Goal: Task Accomplishment & Management: Complete application form

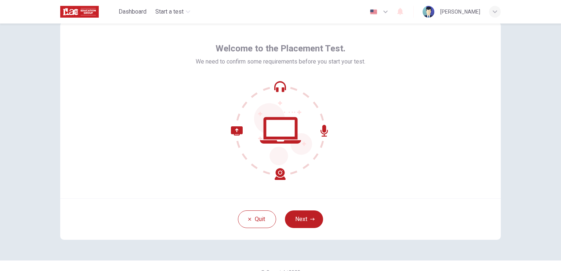
scroll to position [35, 0]
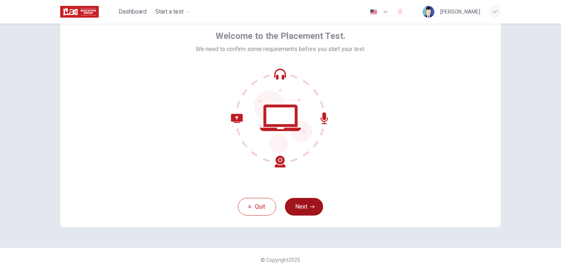
click at [310, 205] on icon "button" at bounding box center [312, 207] width 4 height 4
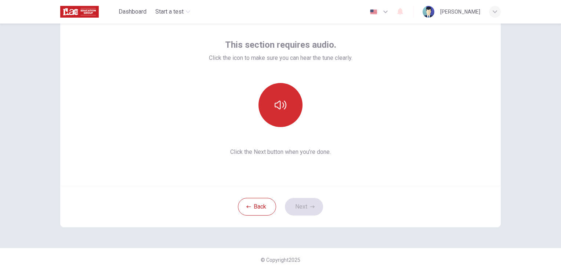
click at [282, 104] on icon "button" at bounding box center [281, 105] width 12 height 9
click at [304, 205] on button "Next" at bounding box center [304, 207] width 38 height 18
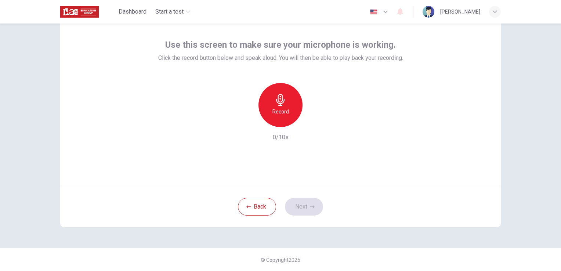
click at [284, 112] on h6 "Record" at bounding box center [281, 111] width 17 height 9
click at [277, 113] on h6 "Stop" at bounding box center [280, 111] width 11 height 9
click at [314, 122] on icon "button" at bounding box center [314, 121] width 7 height 7
click at [310, 206] on icon "button" at bounding box center [312, 207] width 4 height 4
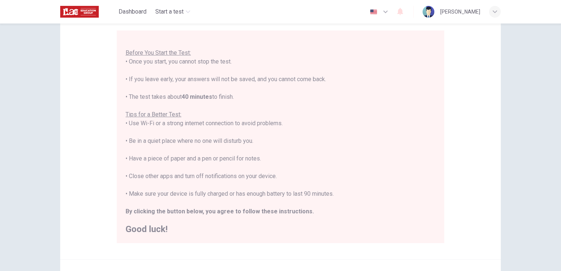
scroll to position [100, 0]
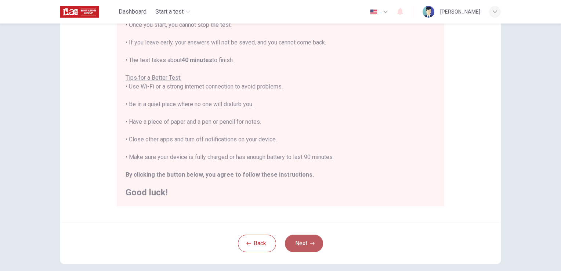
click at [297, 245] on button "Next" at bounding box center [304, 244] width 38 height 18
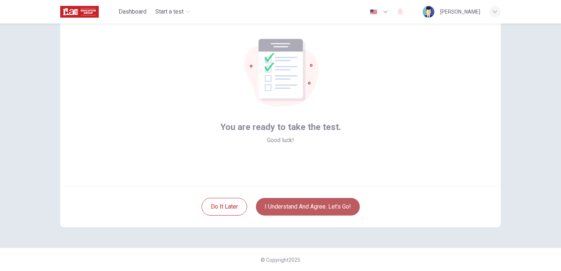
click at [331, 205] on button "I understand and agree. Let’s go!" at bounding box center [308, 207] width 104 height 18
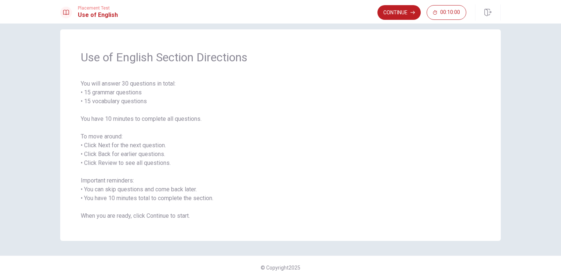
scroll to position [17, 0]
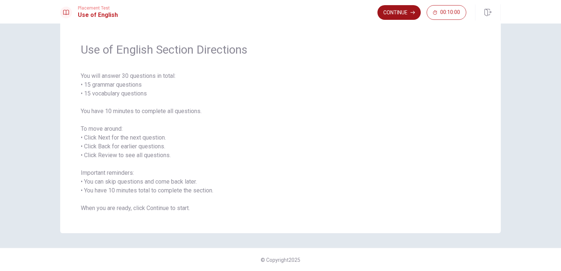
click at [403, 12] on button "Continue" at bounding box center [399, 12] width 43 height 15
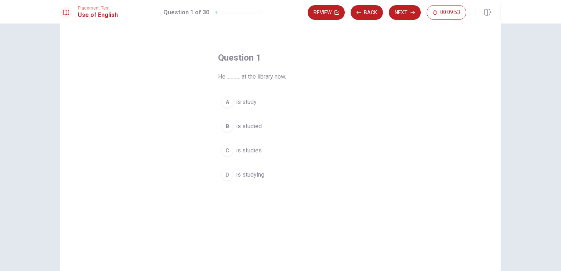
click at [226, 175] on div "D" at bounding box center [228, 175] width 12 height 12
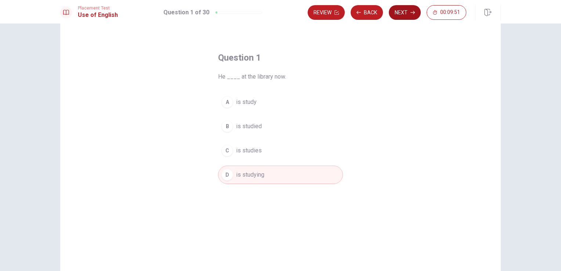
click at [395, 16] on button "Next" at bounding box center [405, 12] width 32 height 15
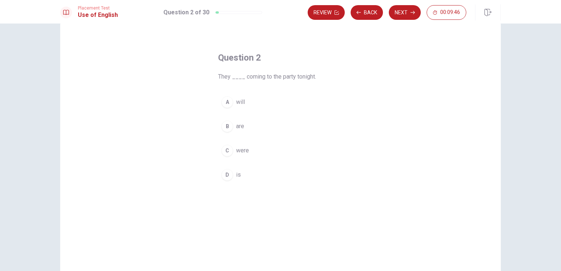
click at [228, 126] on div "B" at bounding box center [228, 127] width 12 height 12
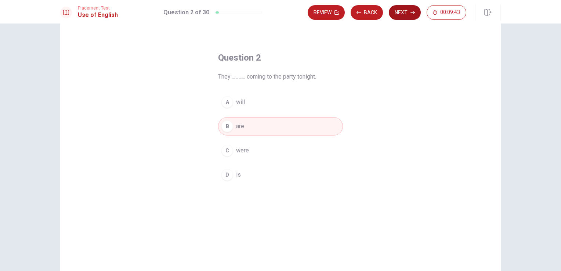
click at [411, 16] on button "Next" at bounding box center [405, 12] width 32 height 15
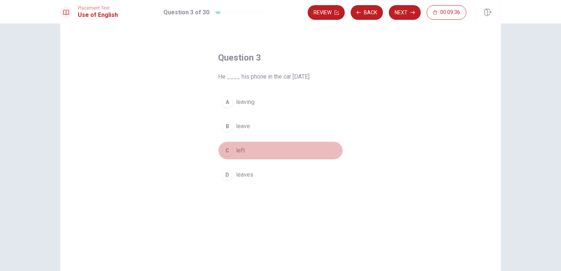
click at [227, 148] on div "C" at bounding box center [228, 151] width 12 height 12
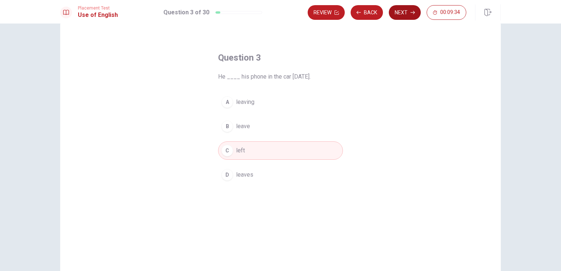
click at [404, 10] on button "Next" at bounding box center [405, 12] width 32 height 15
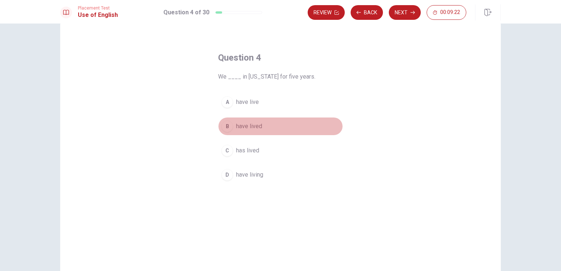
click at [228, 126] on div "B" at bounding box center [228, 127] width 12 height 12
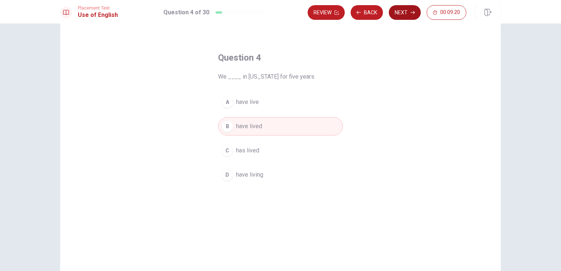
click at [403, 14] on button "Next" at bounding box center [405, 12] width 32 height 15
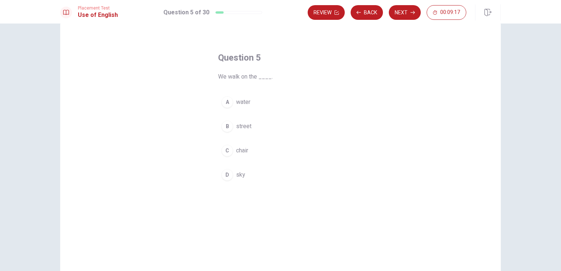
click at [223, 125] on div "B" at bounding box center [228, 127] width 12 height 12
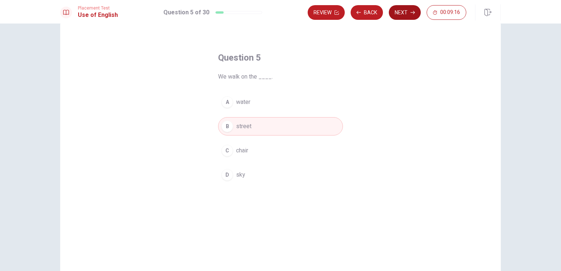
click at [409, 13] on button "Next" at bounding box center [405, 12] width 32 height 15
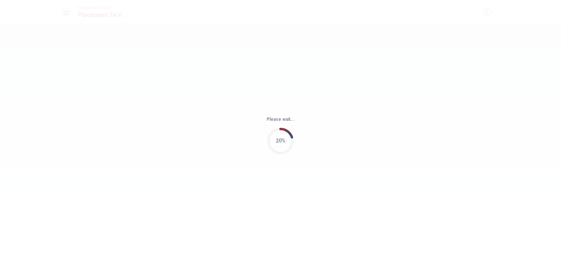
scroll to position [0, 0]
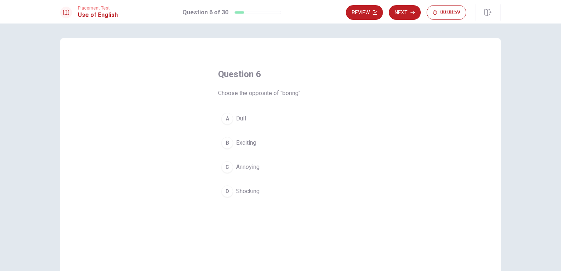
click at [225, 141] on div "B" at bounding box center [228, 143] width 12 height 12
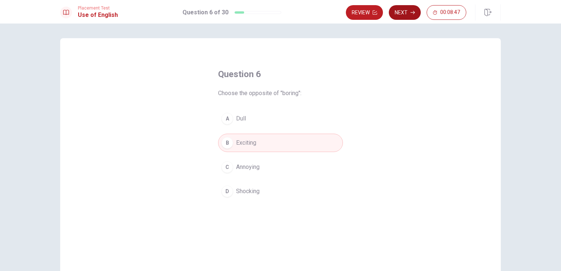
click at [407, 13] on button "Next" at bounding box center [405, 12] width 32 height 15
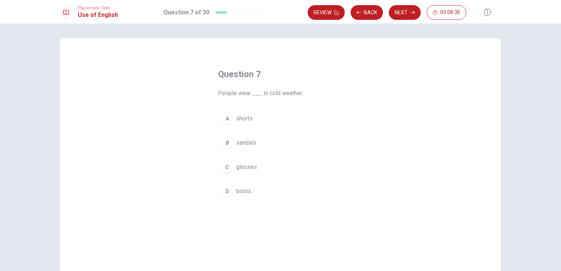
click at [226, 190] on div "D" at bounding box center [228, 192] width 12 height 12
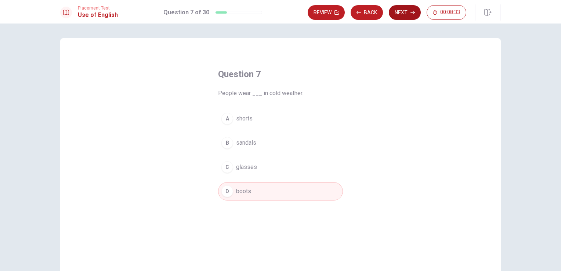
click at [412, 11] on icon "button" at bounding box center [413, 12] width 4 height 4
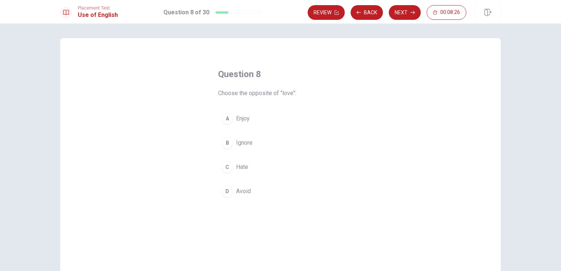
click at [227, 167] on div "C" at bounding box center [228, 167] width 12 height 12
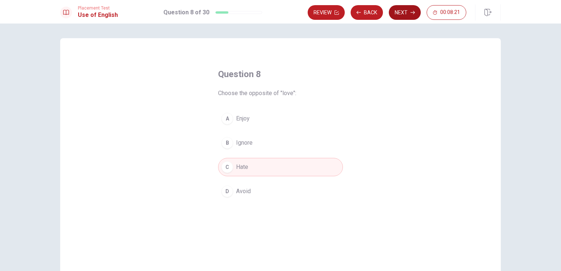
click at [403, 12] on button "Next" at bounding box center [405, 12] width 32 height 15
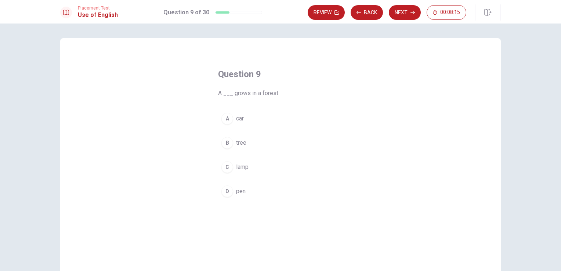
click at [228, 141] on div "B" at bounding box center [228, 143] width 12 height 12
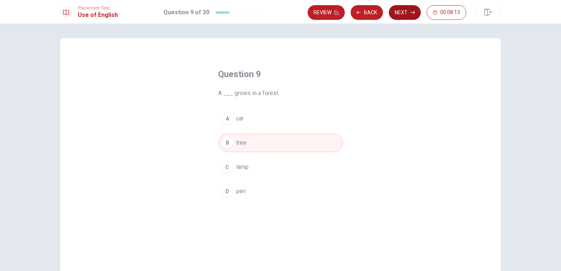
click at [402, 12] on button "Next" at bounding box center [405, 12] width 32 height 15
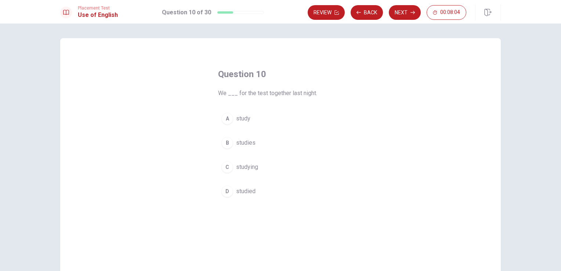
click at [225, 190] on div "D" at bounding box center [228, 192] width 12 height 12
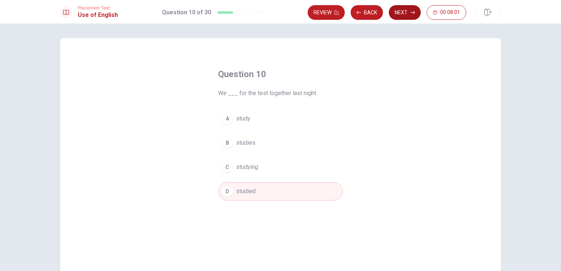
click at [399, 13] on button "Next" at bounding box center [405, 12] width 32 height 15
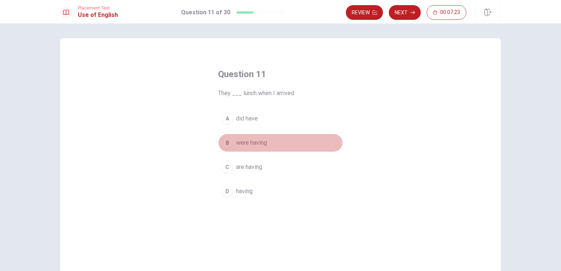
click at [227, 142] on div "B" at bounding box center [228, 143] width 12 height 12
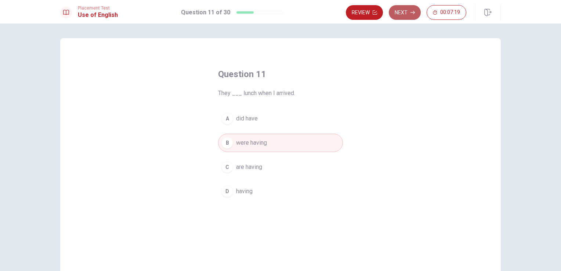
click at [405, 15] on button "Next" at bounding box center [405, 12] width 32 height 15
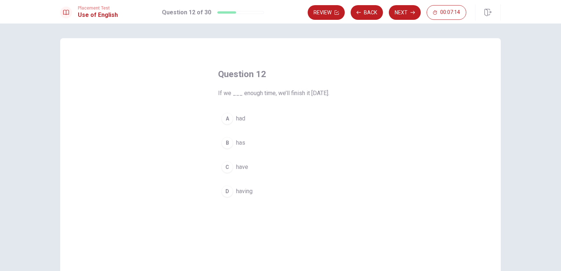
click at [226, 164] on div "C" at bounding box center [228, 167] width 12 height 12
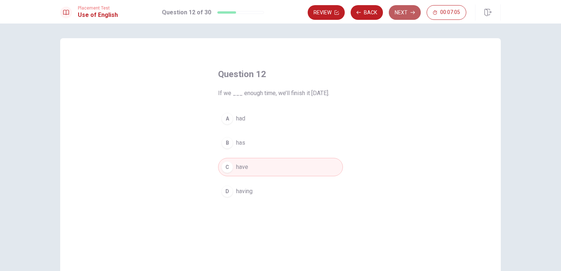
click at [411, 11] on icon "button" at bounding box center [413, 12] width 4 height 4
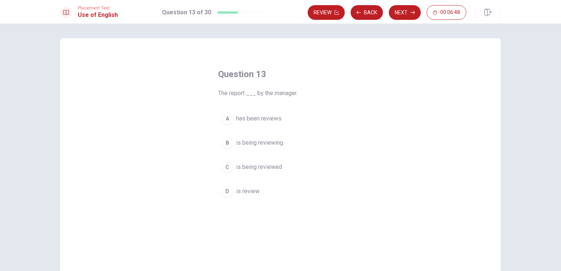
click at [226, 166] on div "C" at bounding box center [228, 167] width 12 height 12
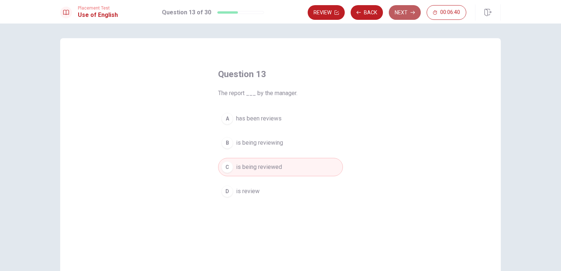
click at [402, 10] on button "Next" at bounding box center [405, 12] width 32 height 15
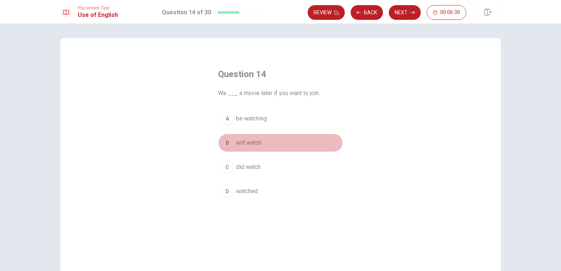
click at [222, 141] on div "B" at bounding box center [228, 143] width 12 height 12
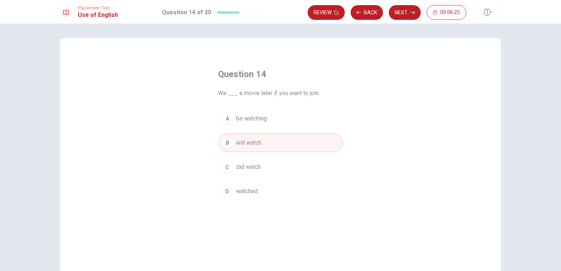
click at [396, 11] on button "Next" at bounding box center [405, 12] width 32 height 15
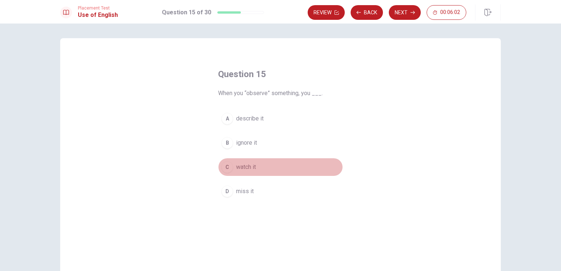
click at [224, 166] on div "C" at bounding box center [228, 167] width 12 height 12
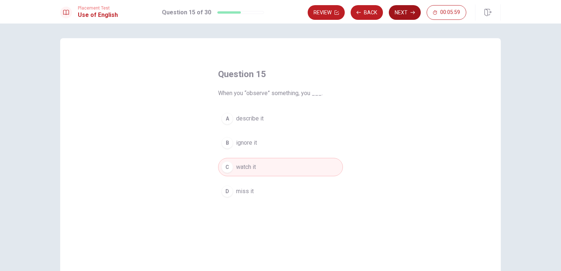
click at [409, 15] on button "Next" at bounding box center [405, 12] width 32 height 15
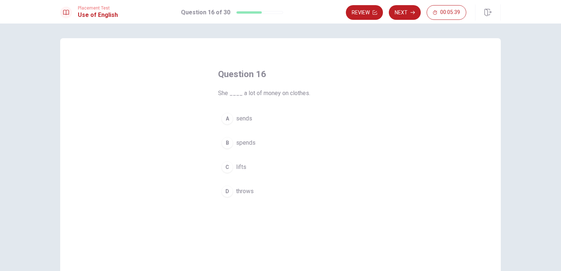
click at [225, 141] on div "B" at bounding box center [228, 143] width 12 height 12
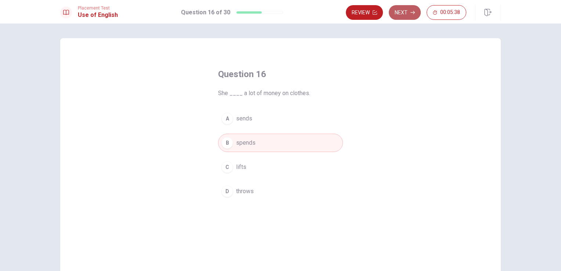
click at [405, 12] on button "Next" at bounding box center [405, 12] width 32 height 15
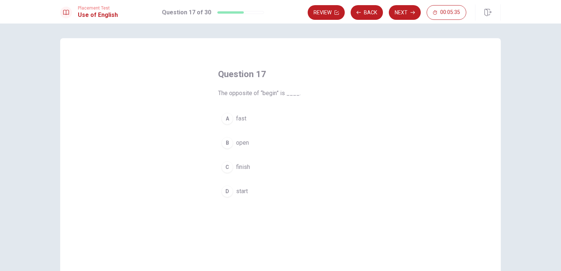
click at [227, 167] on div "C" at bounding box center [228, 167] width 12 height 12
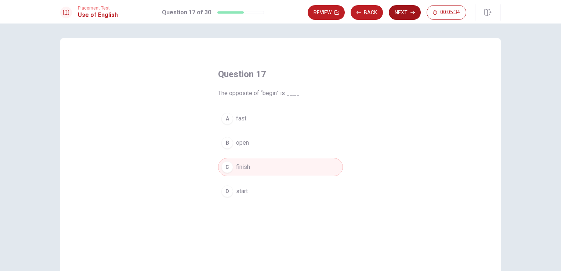
click at [405, 12] on button "Next" at bounding box center [405, 12] width 32 height 15
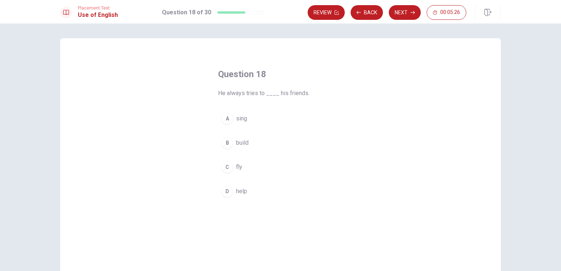
click at [225, 140] on div "B" at bounding box center [228, 143] width 12 height 12
click at [228, 192] on div "D" at bounding box center [228, 192] width 12 height 12
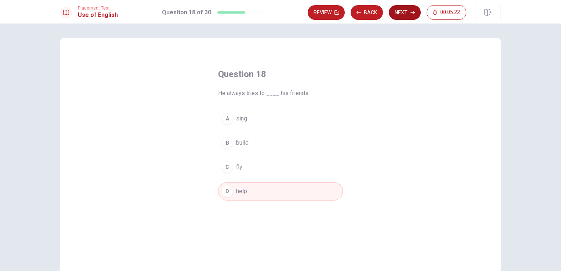
click at [405, 14] on button "Next" at bounding box center [405, 12] width 32 height 15
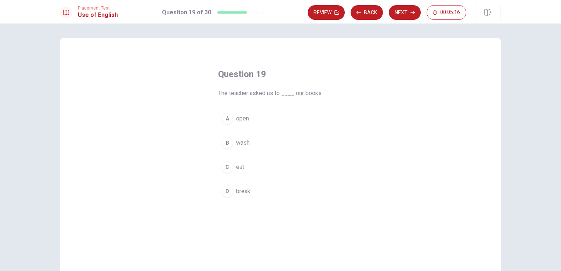
click at [227, 119] on div "A" at bounding box center [228, 119] width 12 height 12
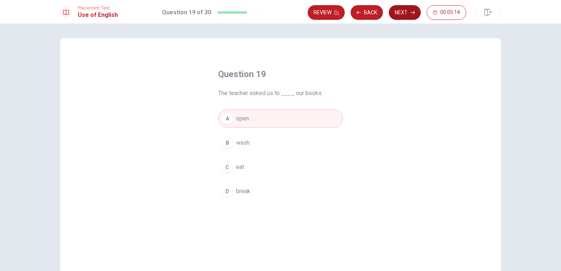
click at [406, 14] on button "Next" at bounding box center [405, 12] width 32 height 15
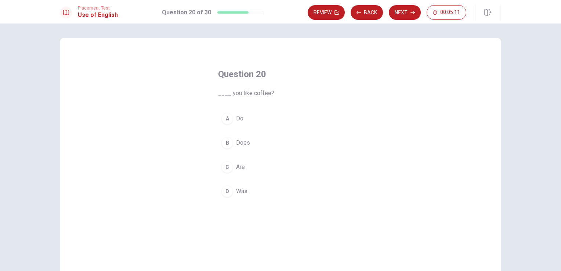
click at [223, 117] on div "A" at bounding box center [228, 119] width 12 height 12
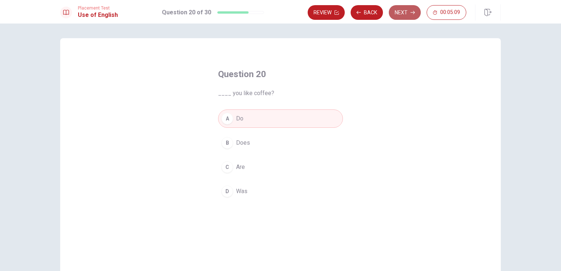
click at [400, 11] on button "Next" at bounding box center [405, 12] width 32 height 15
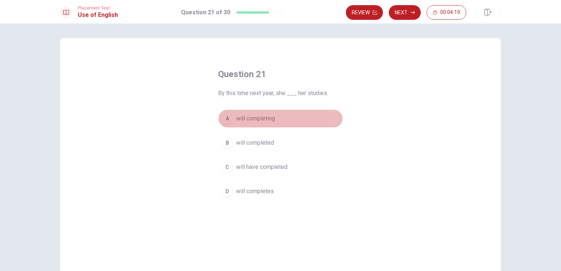
click at [228, 114] on div "A" at bounding box center [228, 119] width 12 height 12
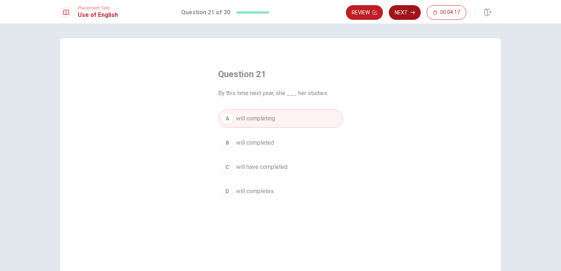
click at [401, 11] on button "Next" at bounding box center [405, 12] width 32 height 15
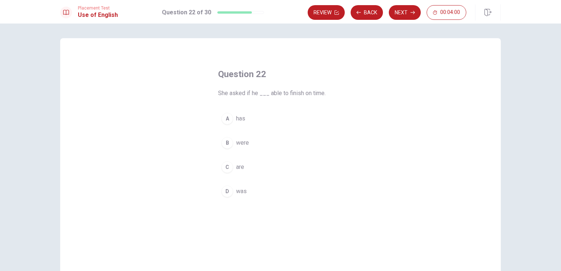
click at [224, 190] on div "D" at bounding box center [228, 192] width 12 height 12
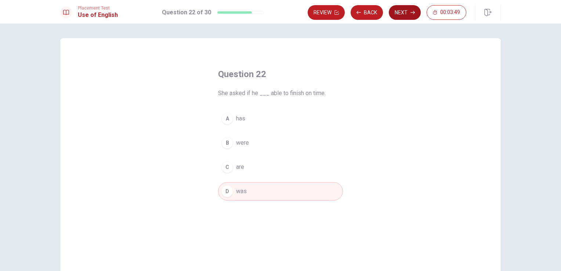
click at [409, 14] on button "Next" at bounding box center [405, 12] width 32 height 15
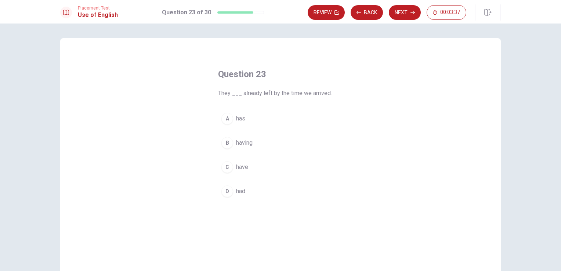
click at [227, 164] on div "C" at bounding box center [228, 167] width 12 height 12
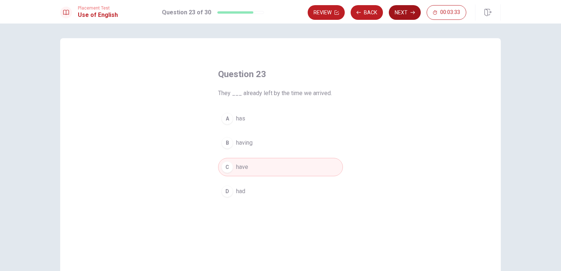
click at [407, 14] on button "Next" at bounding box center [405, 12] width 32 height 15
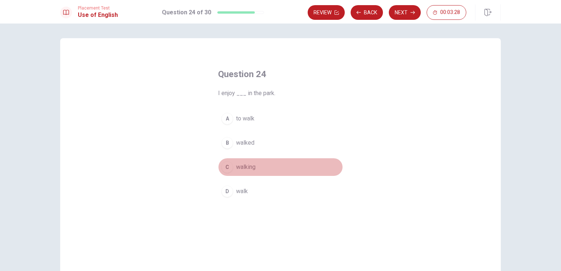
click at [225, 166] on div "C" at bounding box center [228, 167] width 12 height 12
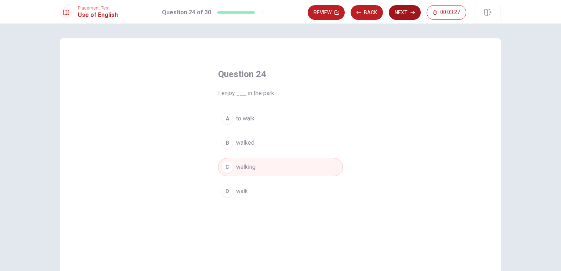
click at [402, 10] on button "Next" at bounding box center [405, 12] width 32 height 15
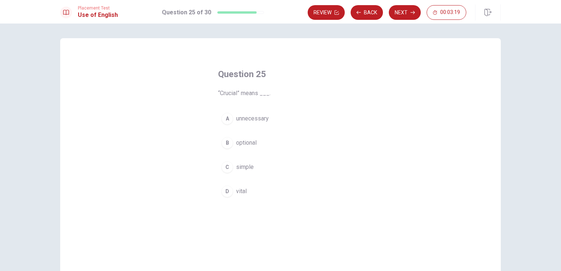
click at [225, 192] on div "D" at bounding box center [228, 192] width 12 height 12
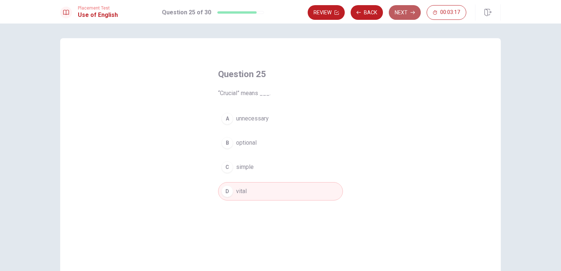
click at [403, 14] on button "Next" at bounding box center [405, 12] width 32 height 15
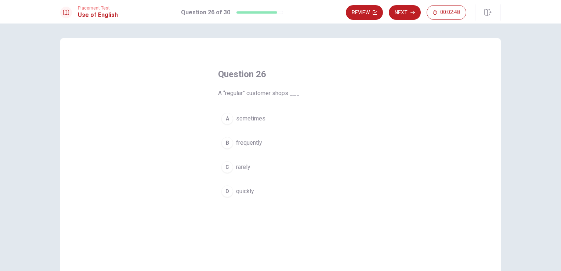
click at [224, 141] on div "B" at bounding box center [228, 143] width 12 height 12
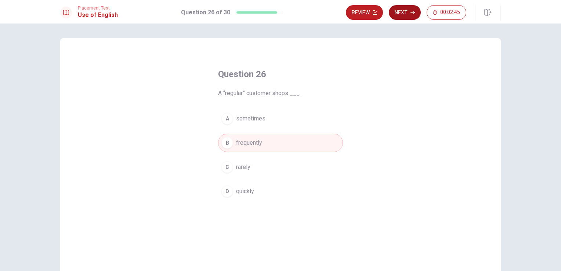
click at [412, 12] on icon "button" at bounding box center [413, 12] width 4 height 4
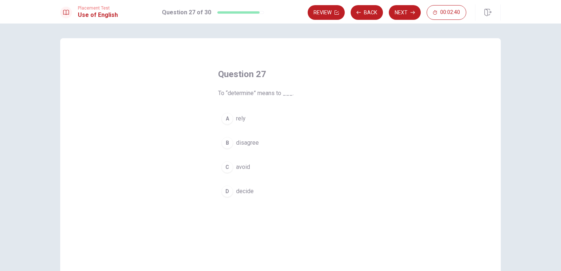
click at [228, 193] on div "D" at bounding box center [228, 192] width 12 height 12
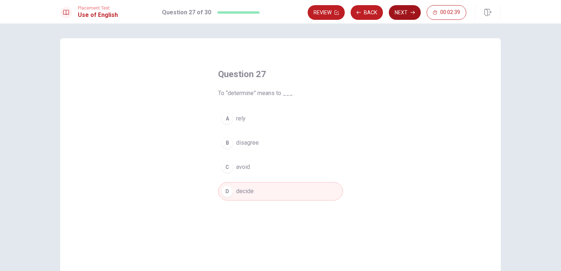
click at [409, 14] on button "Next" at bounding box center [405, 12] width 32 height 15
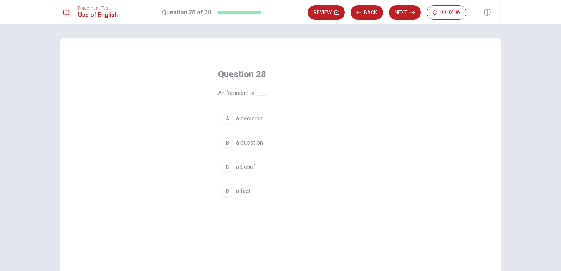
click at [226, 117] on div "A" at bounding box center [228, 119] width 12 height 12
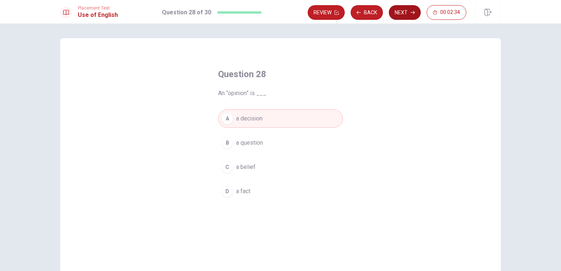
click at [404, 10] on button "Next" at bounding box center [405, 12] width 32 height 15
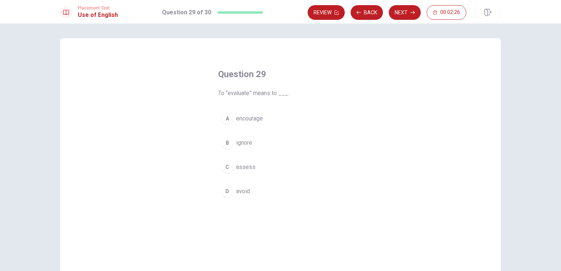
click at [225, 164] on div "C" at bounding box center [228, 167] width 12 height 12
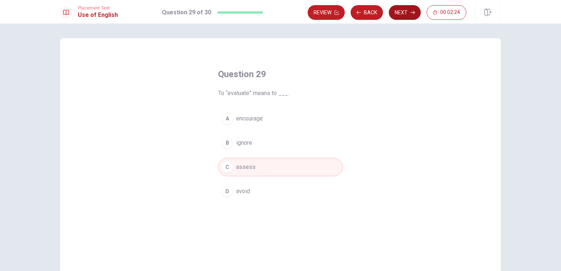
click at [413, 13] on icon "button" at bounding box center [413, 12] width 4 height 4
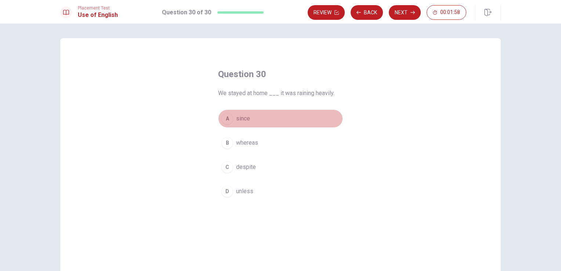
click at [224, 121] on div "A" at bounding box center [228, 119] width 12 height 12
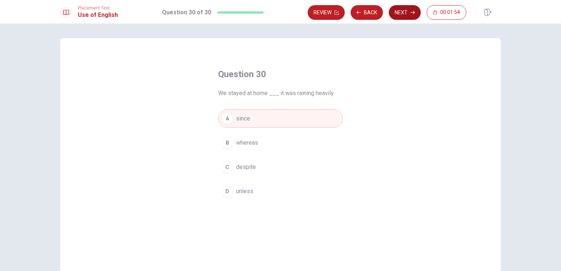
click at [407, 8] on button "Next" at bounding box center [405, 12] width 32 height 15
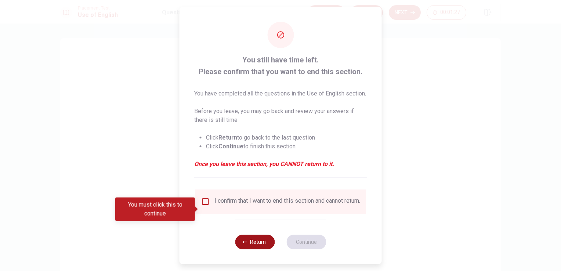
click at [252, 249] on button "Return" at bounding box center [255, 242] width 40 height 15
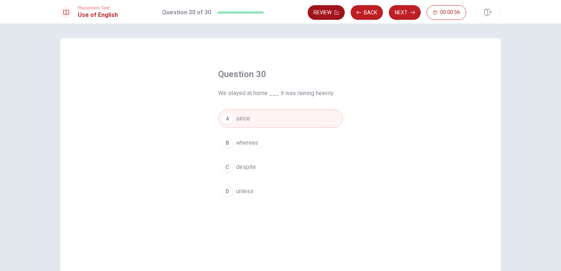
click at [328, 8] on button "Review" at bounding box center [326, 12] width 37 height 15
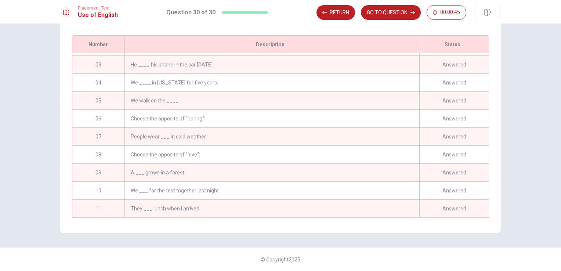
scroll to position [110, 0]
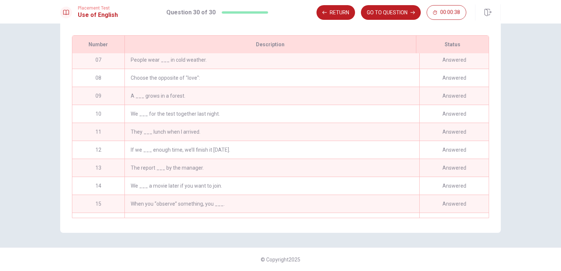
click at [154, 77] on div "Choose the opposite of "love":" at bounding box center [272, 78] width 295 height 18
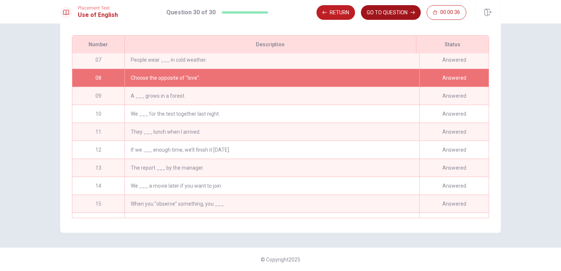
click at [375, 7] on button "GO TO QUESTION" at bounding box center [391, 12] width 60 height 15
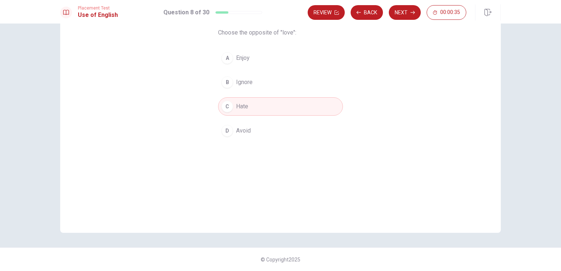
scroll to position [60, 0]
click at [331, 12] on button "Review" at bounding box center [326, 12] width 37 height 15
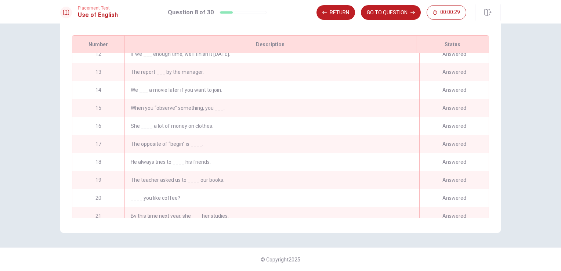
scroll to position [345, 0]
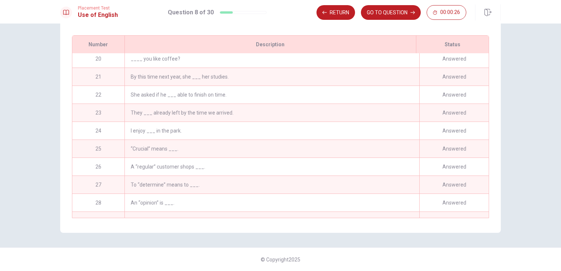
click at [293, 148] on div "“Crucial” means ___." at bounding box center [272, 149] width 295 height 18
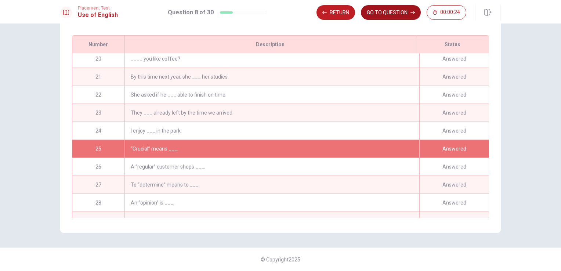
click at [391, 11] on button "GO TO QUESTION" at bounding box center [391, 12] width 60 height 15
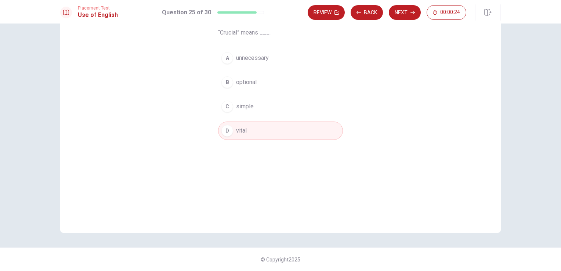
scroll to position [60, 0]
click at [325, 10] on button "Review" at bounding box center [326, 12] width 37 height 15
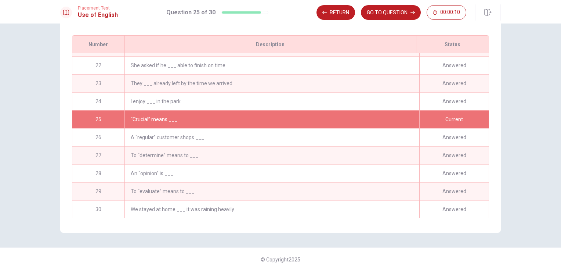
scroll to position [377, 0]
click at [223, 205] on div "We stayed at home ___ it was raining heavily." at bounding box center [272, 209] width 295 height 18
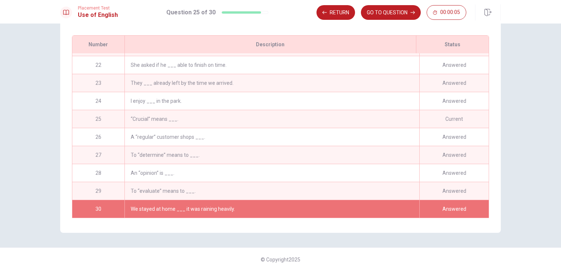
click at [260, 182] on div "To “evaluate” means to ___." at bounding box center [272, 191] width 295 height 18
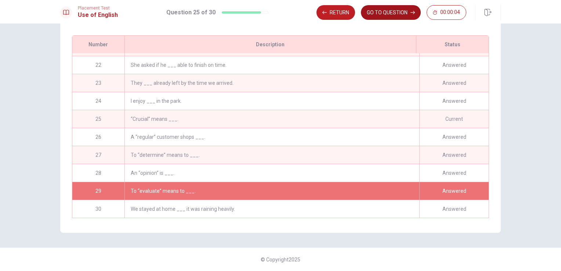
click at [387, 14] on button "GO TO QUESTION" at bounding box center [391, 12] width 60 height 15
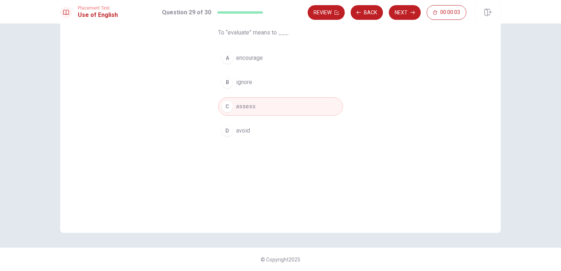
scroll to position [60, 0]
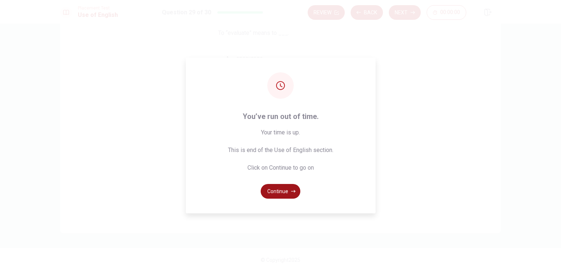
click at [284, 188] on button "Continue" at bounding box center [281, 191] width 40 height 15
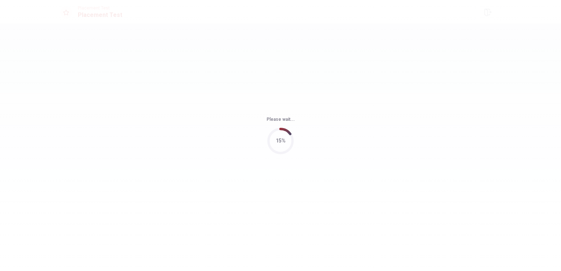
scroll to position [0, 0]
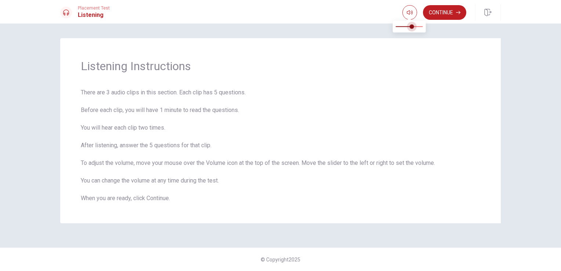
drag, startPoint x: 422, startPoint y: 26, endPoint x: 413, endPoint y: 24, distance: 8.9
click at [413, 24] on span at bounding box center [412, 26] width 4 height 4
type input "1"
drag, startPoint x: 416, startPoint y: 26, endPoint x: 426, endPoint y: 26, distance: 9.2
click at [426, 26] on span at bounding box center [423, 26] width 4 height 4
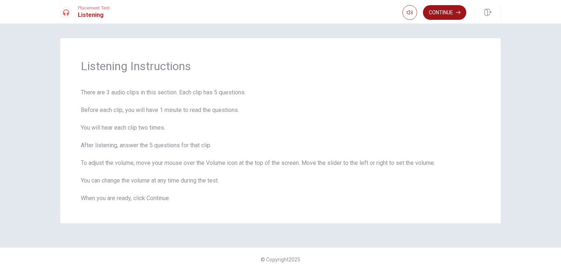
click at [440, 13] on button "Continue" at bounding box center [444, 12] width 43 height 15
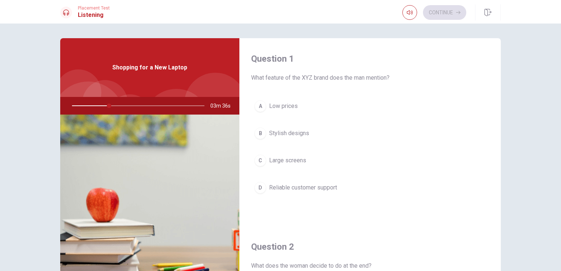
scroll to position [37, 0]
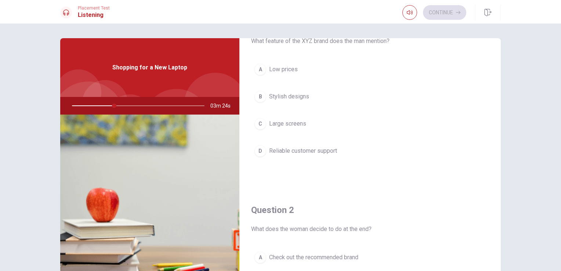
click at [263, 149] on div "D" at bounding box center [261, 151] width 12 height 12
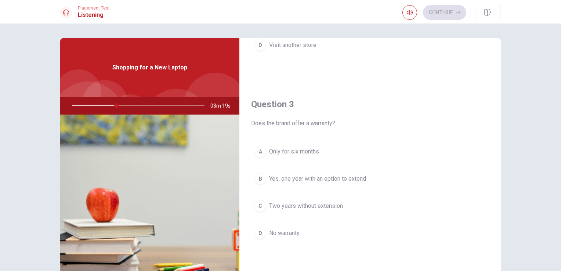
scroll to position [367, 0]
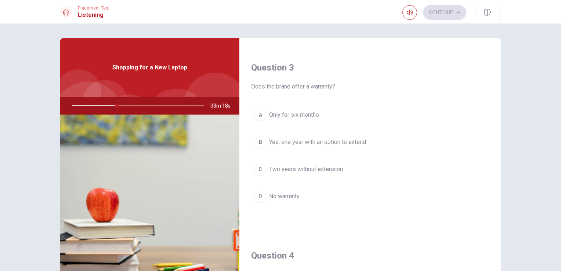
click at [369, 142] on button "B Yes, one year with an option to extend" at bounding box center [370, 142] width 238 height 18
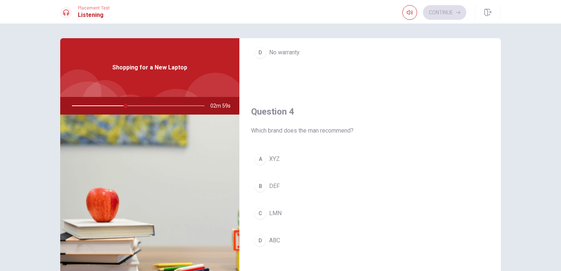
scroll to position [551, 0]
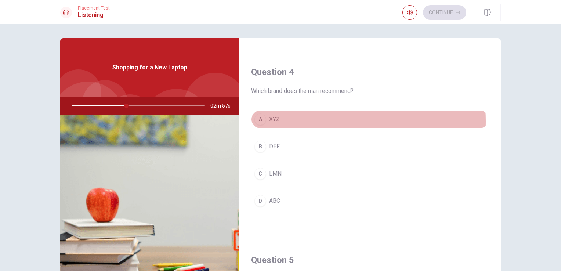
click at [297, 119] on button "A XYZ" at bounding box center [370, 119] width 238 height 18
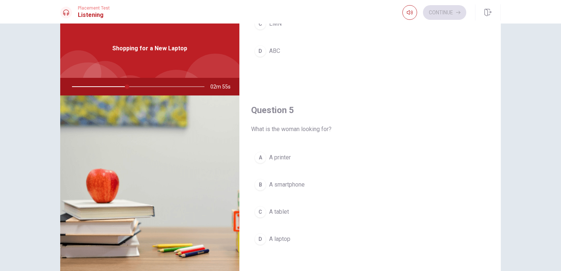
scroll to position [37, 0]
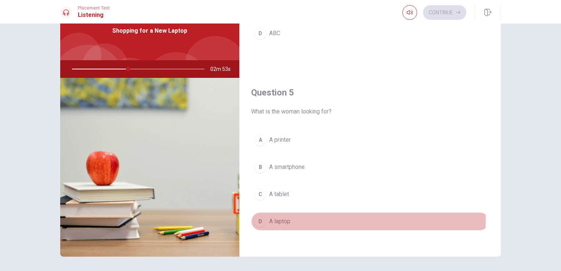
click at [298, 216] on button "D A laptop" at bounding box center [370, 221] width 238 height 18
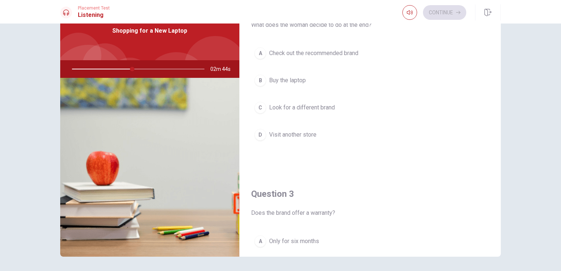
scroll to position [168, 0]
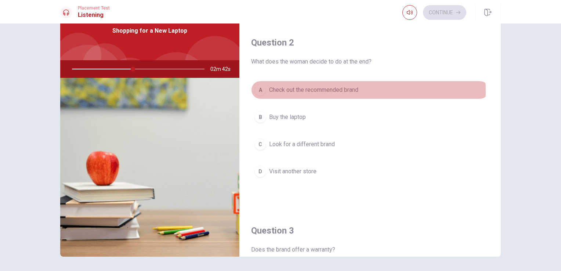
click at [349, 90] on span "Check out the recommended brand" at bounding box center [313, 90] width 89 height 9
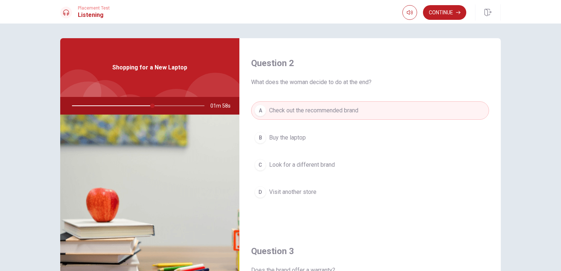
scroll to position [220, 0]
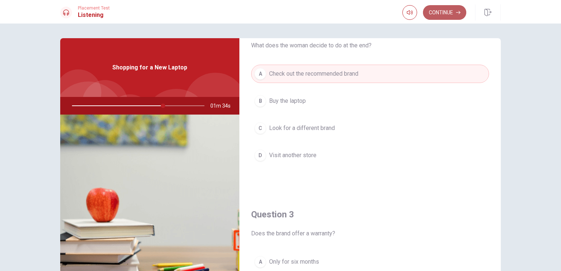
click at [440, 10] on button "Continue" at bounding box center [444, 12] width 43 height 15
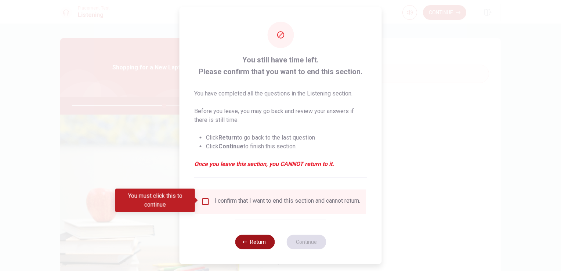
click at [252, 249] on button "Return" at bounding box center [255, 242] width 40 height 15
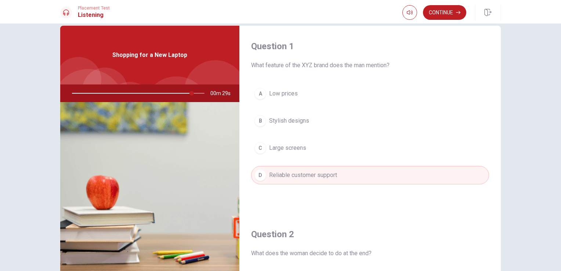
scroll to position [0, 0]
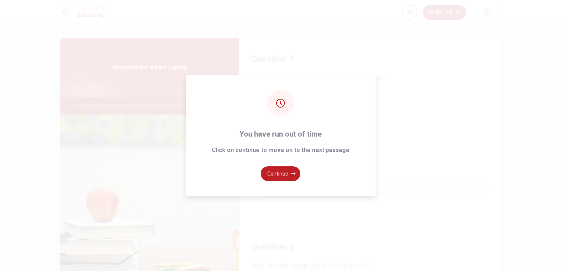
type input "0"
click at [286, 176] on button "Continue" at bounding box center [281, 173] width 40 height 15
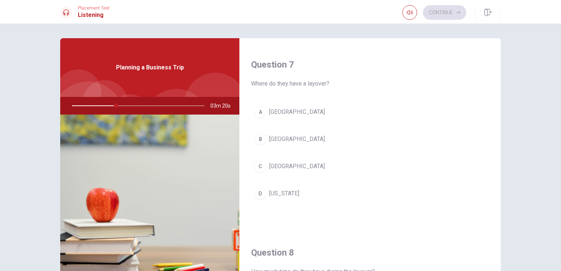
scroll to position [184, 0]
click at [266, 137] on button "B [GEOGRAPHIC_DATA]" at bounding box center [370, 138] width 238 height 18
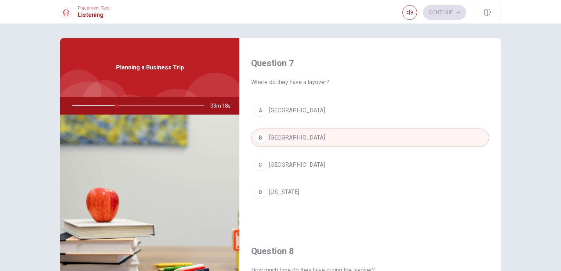
scroll to position [37, 0]
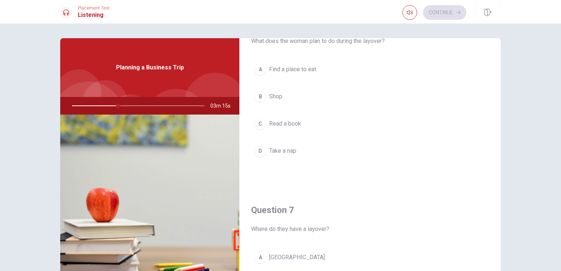
click at [300, 68] on span "Find a place to eat" at bounding box center [292, 69] width 47 height 9
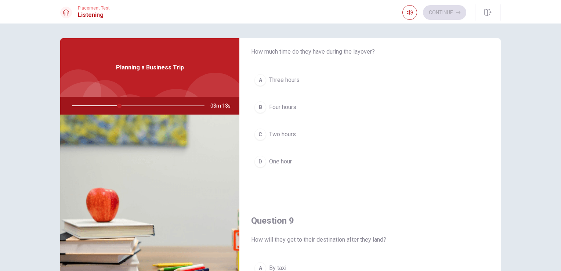
scroll to position [404, 0]
click at [331, 132] on button "C Two hours" at bounding box center [370, 132] width 238 height 18
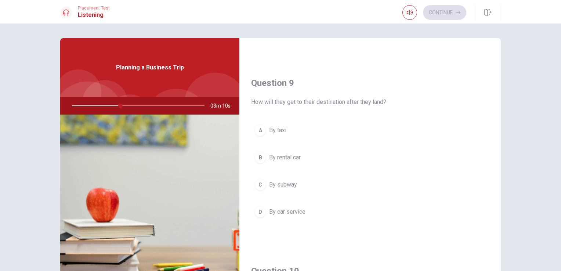
scroll to position [551, 0]
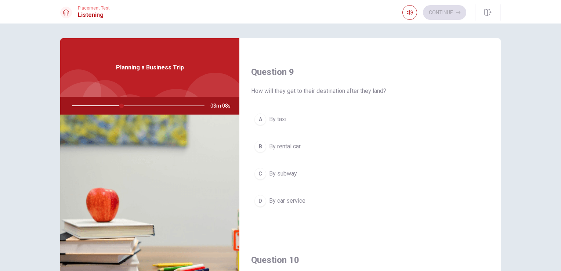
click at [323, 147] on button "B By rental car" at bounding box center [370, 146] width 238 height 18
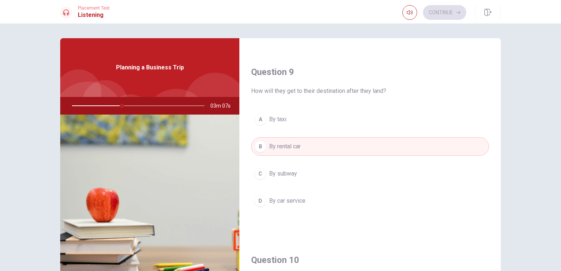
click at [323, 198] on button "D By car service" at bounding box center [370, 201] width 238 height 18
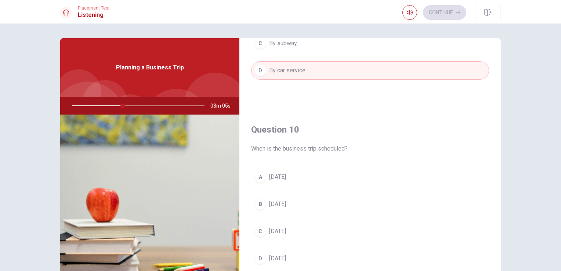
scroll to position [682, 0]
click at [317, 256] on button "D [DATE]" at bounding box center [370, 258] width 238 height 18
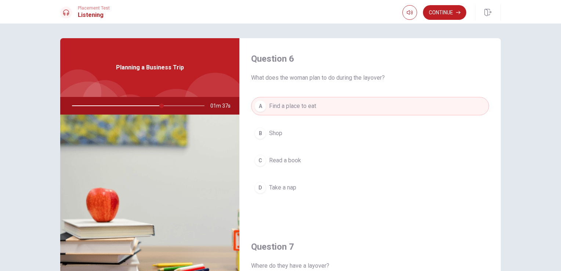
scroll to position [0, 0]
click at [455, 9] on button "Continue" at bounding box center [444, 12] width 43 height 15
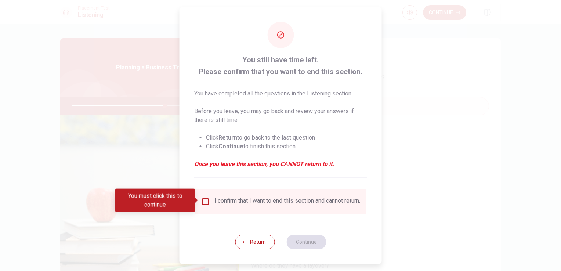
click at [204, 202] on input "You must click this to continue" at bounding box center [205, 201] width 9 height 9
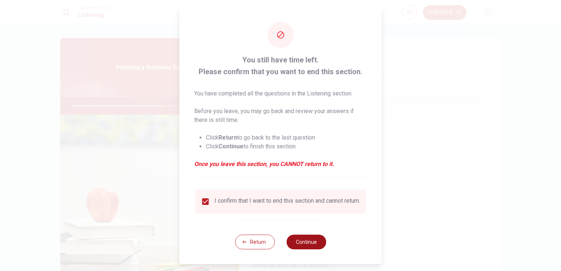
click at [309, 247] on button "Continue" at bounding box center [307, 242] width 40 height 15
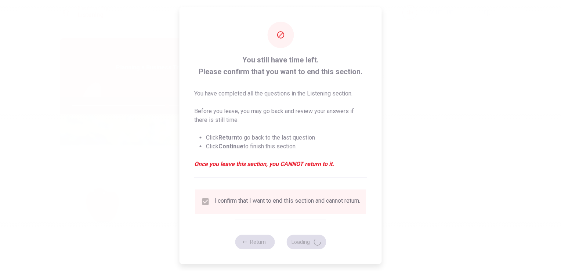
type input "72"
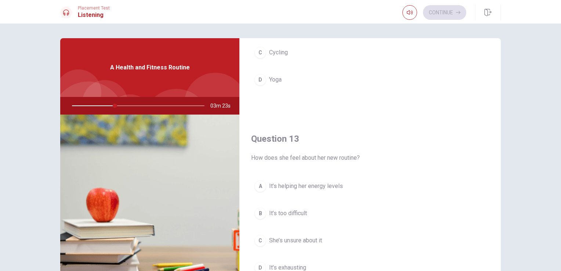
scroll to position [257, 0]
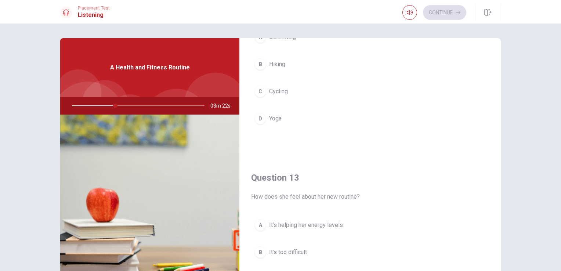
click at [276, 115] on span "Yoga" at bounding box center [275, 118] width 12 height 9
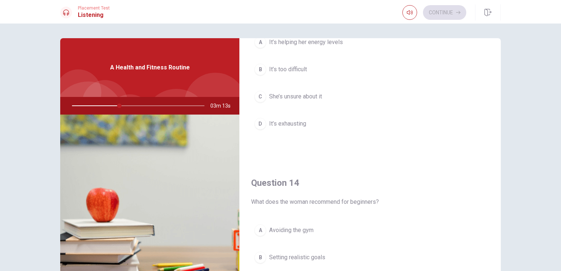
scroll to position [331, 0]
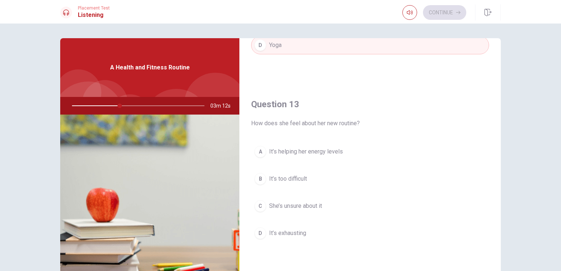
click at [336, 148] on span "It’s helping her energy levels" at bounding box center [306, 151] width 74 height 9
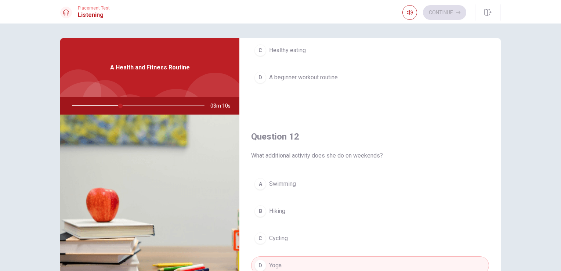
scroll to position [0, 0]
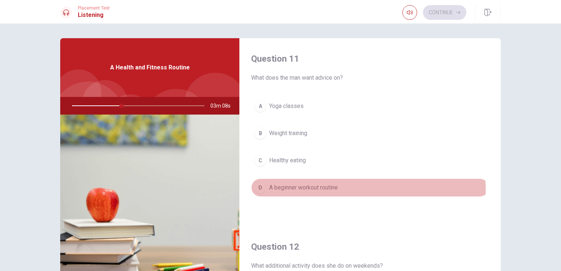
click at [348, 189] on button "D A beginner workout routine" at bounding box center [370, 188] width 238 height 18
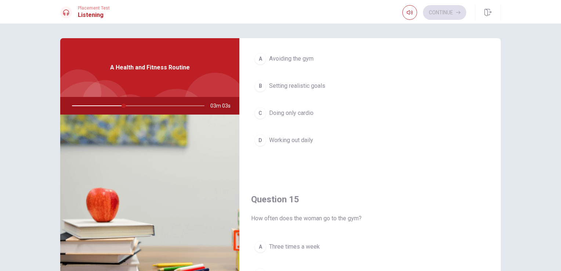
scroll to position [625, 0]
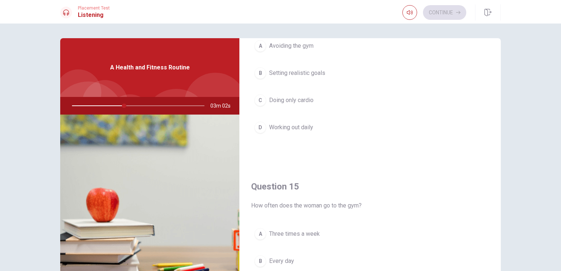
click at [322, 75] on span "Setting realistic goals" at bounding box center [297, 73] width 56 height 9
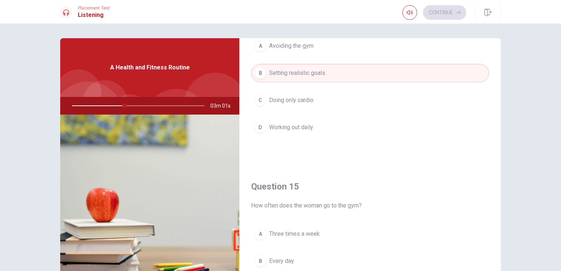
scroll to position [682, 0]
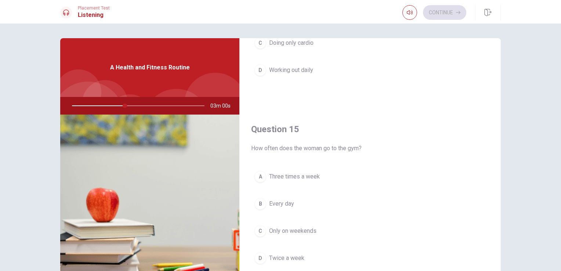
click at [320, 174] on button "A Three times a week" at bounding box center [370, 177] width 238 height 18
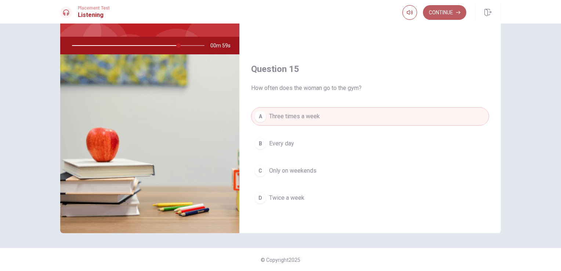
click at [439, 12] on button "Continue" at bounding box center [444, 12] width 43 height 15
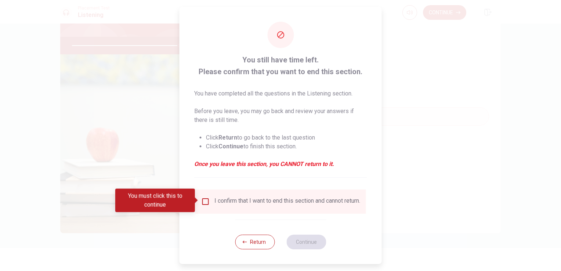
click at [205, 198] on input "You must click this to continue" at bounding box center [205, 201] width 9 height 9
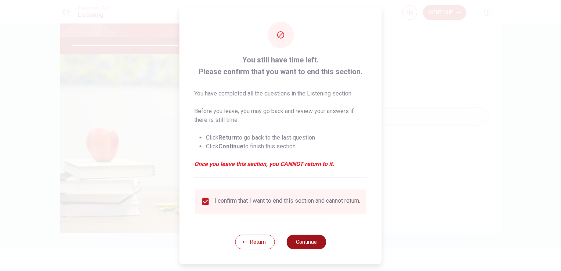
click at [302, 245] on button "Continue" at bounding box center [307, 242] width 40 height 15
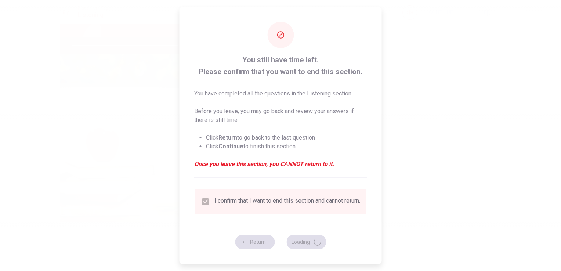
type input "82"
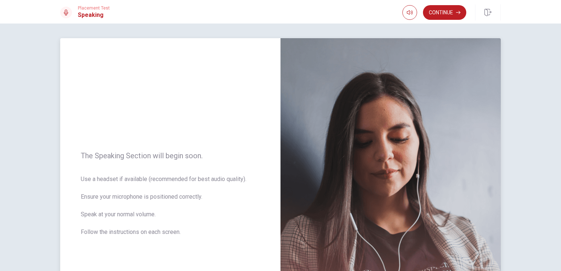
scroll to position [73, 0]
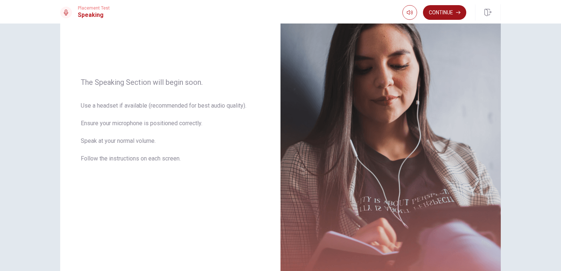
click at [454, 12] on button "Continue" at bounding box center [444, 12] width 43 height 15
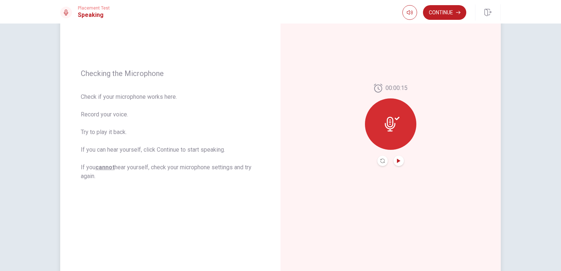
click at [397, 160] on icon "Play Audio" at bounding box center [398, 161] width 3 height 4
click at [451, 13] on button "Continue" at bounding box center [444, 12] width 43 height 15
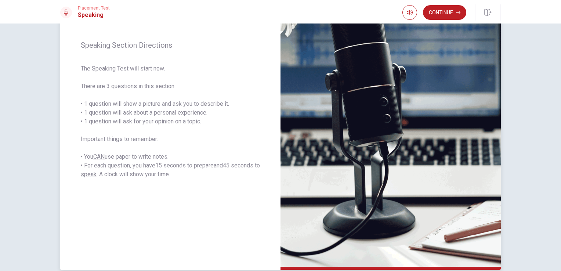
scroll to position [52, 0]
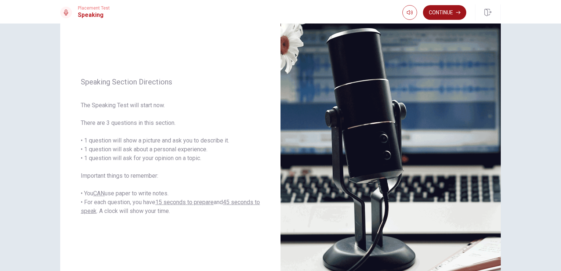
click at [455, 9] on button "Continue" at bounding box center [444, 12] width 43 height 15
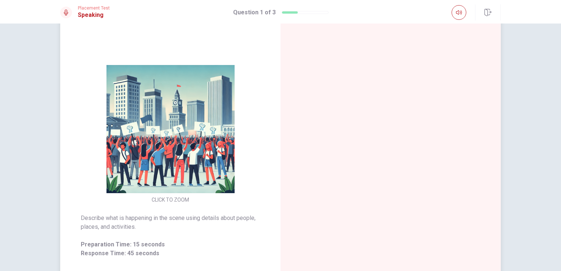
scroll to position [73, 0]
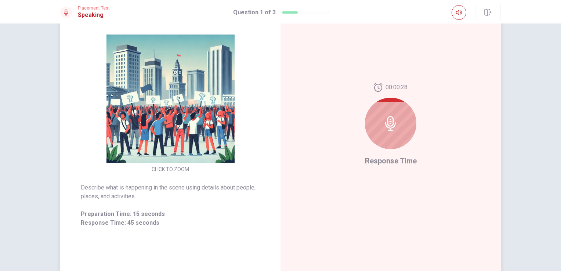
click at [188, 95] on img at bounding box center [170, 99] width 141 height 128
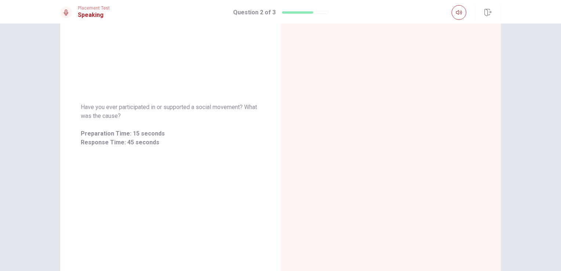
scroll to position [0, 0]
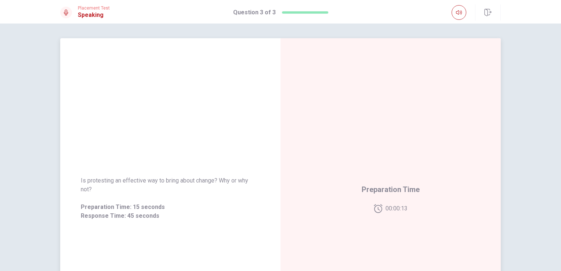
drag, startPoint x: 87, startPoint y: 182, endPoint x: 109, endPoint y: 184, distance: 22.5
click at [109, 184] on span "Is protesting an effective way to bring about change? Why or why not?" at bounding box center [170, 185] width 179 height 18
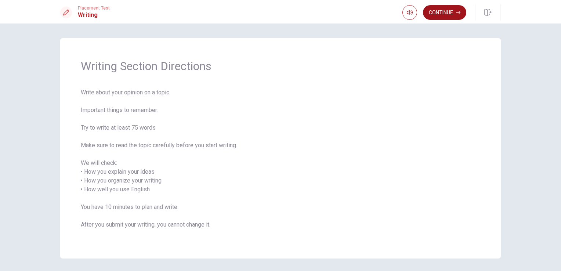
click at [448, 11] on button "Continue" at bounding box center [444, 12] width 43 height 15
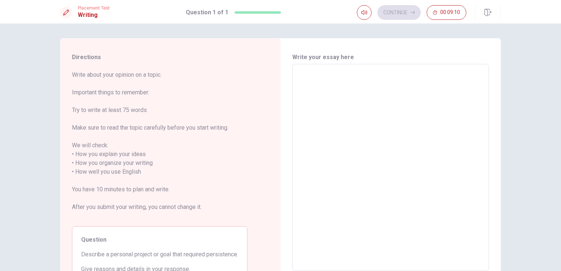
click at [314, 88] on textarea at bounding box center [391, 167] width 187 height 195
type textarea "ㅑ"
type textarea "x"
type textarea "I"
type textarea "x"
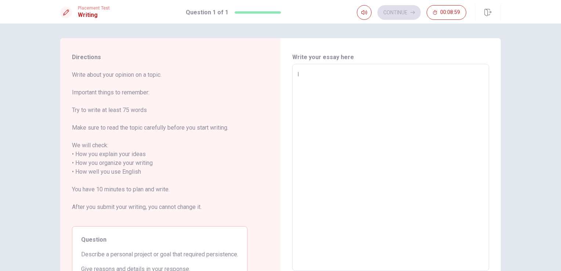
type textarea "I"
type textarea "x"
type textarea "I t"
type textarea "x"
type textarea "I th"
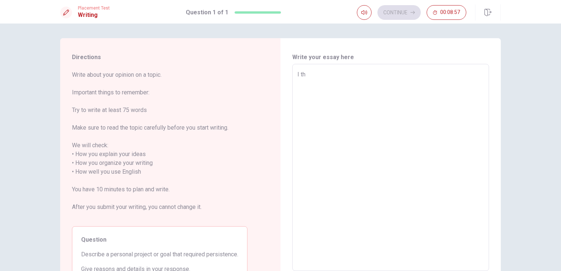
type textarea "x"
type textarea "I thi"
type textarea "x"
type textarea "I thin"
type textarea "x"
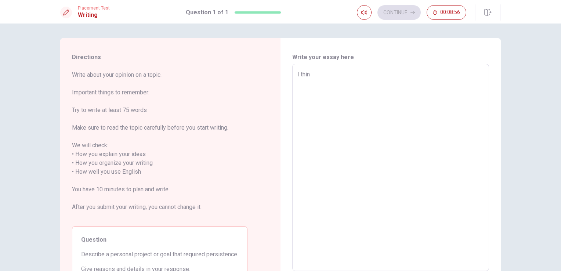
type textarea "I think"
type textarea "x"
type textarea "I think"
type textarea "x"
type textarea "I think a"
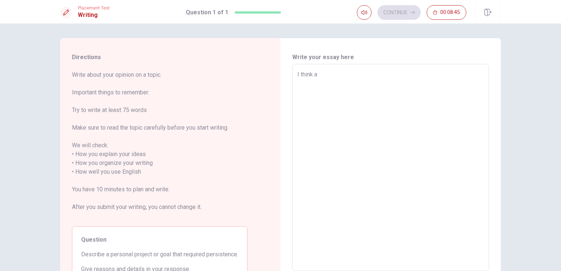
type textarea "x"
type textarea "I think at"
type textarea "x"
type textarea "I think ate"
type textarea "x"
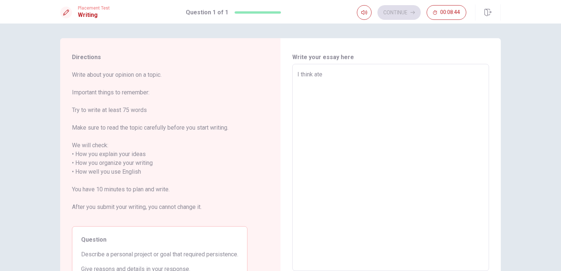
type textarea "I think at"
type textarea "x"
type textarea "I think a"
type textarea "x"
type textarea "I think"
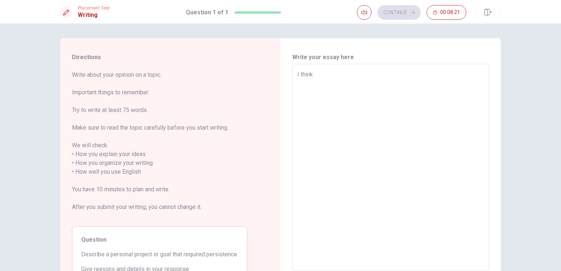
type textarea "x"
type textarea "I think a"
type textarea "x"
type textarea "I think a"
type textarea "x"
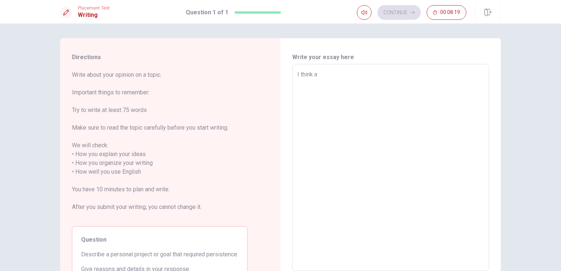
type textarea "I think a t"
type textarea "x"
type textarea "I think a te"
type textarea "x"
type textarea "I think a tes"
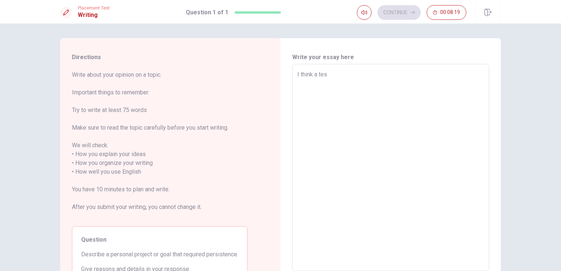
type textarea "x"
type textarea "I think a test"
type textarea "x"
type textarea "I think a test"
type textarea "x"
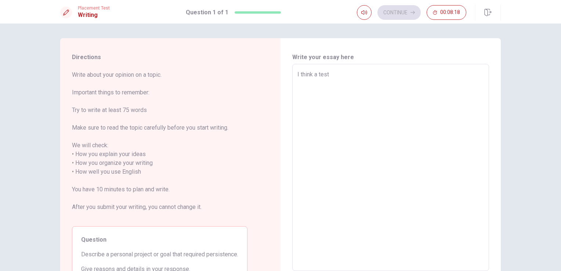
type textarea "I think a test f"
type textarea "x"
type textarea "I think a test fo"
type textarea "x"
type textarea "I think a test for"
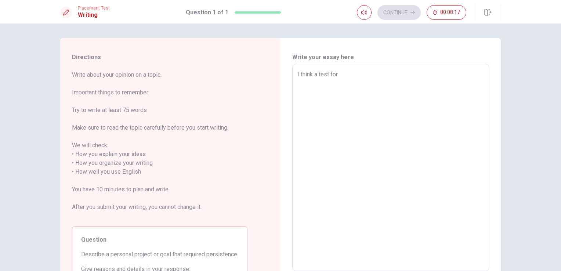
type textarea "x"
type textarea "I think a test for"
type textarea "x"
type textarea "I think a test for g"
type textarea "x"
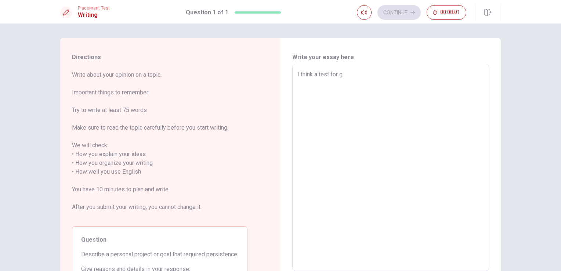
type textarea "I think a test for ge"
type textarea "x"
type textarea "I think a test for get"
type textarea "x"
type textarea "I think a test for gett"
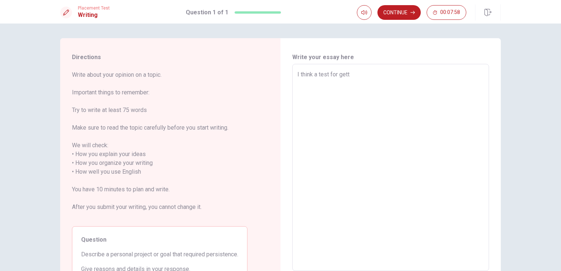
click at [353, 76] on textarea "I think a test for gett" at bounding box center [391, 167] width 187 height 195
type textarea "x"
type textarea "I think a test for getti"
type textarea "x"
type textarea "I think a test for gettin"
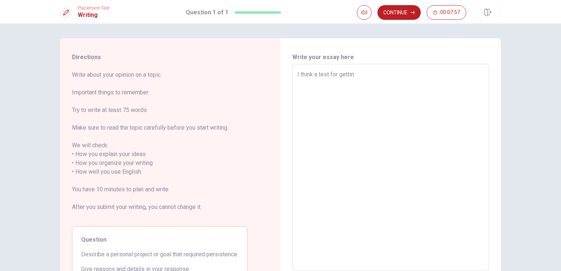
type textarea "x"
type textarea "I think a test for getting"
type textarea "x"
type textarea "I think a test for getting"
type textarea "x"
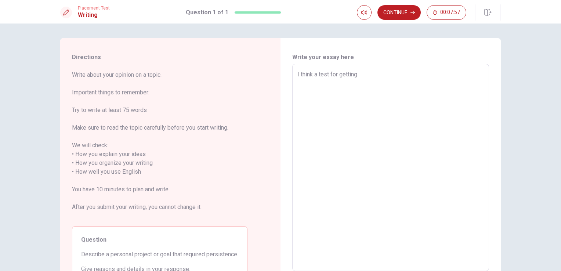
type textarea "I think a test for getting a"
type textarea "x"
type textarea "I think a test for getting aj"
type textarea "x"
type textarea "I think a test for getting ajo"
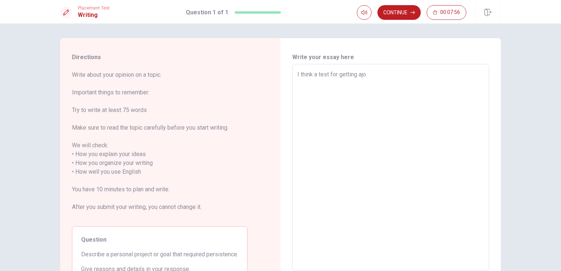
type textarea "x"
type textarea "I think a test for getting ajob"
type textarea "x"
type textarea "I think a test for getting ajob"
type textarea "x"
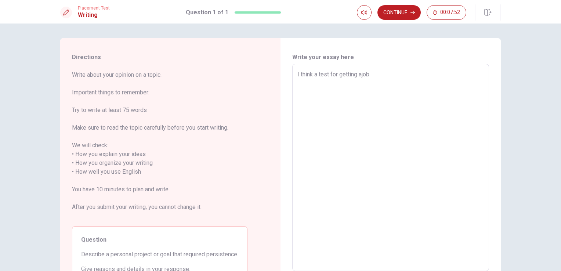
click at [360, 74] on textarea "I think a test for getting ajob" at bounding box center [391, 167] width 187 height 195
type textarea "I think a test for getting a job"
click at [310, 76] on textarea "I think a test for getting a job" at bounding box center [391, 167] width 187 height 195
click at [313, 75] on textarea "I think a test for getting a job" at bounding box center [391, 167] width 187 height 195
click at [375, 73] on textarea "I think a test for getting a job" at bounding box center [391, 167] width 187 height 195
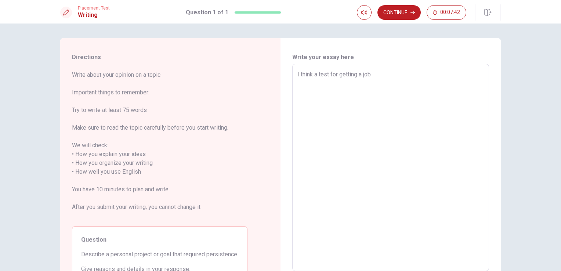
type textarea "x"
type textarea "I think a test for getting a job i"
type textarea "x"
type textarea "I think a test for getting a job is"
type textarea "x"
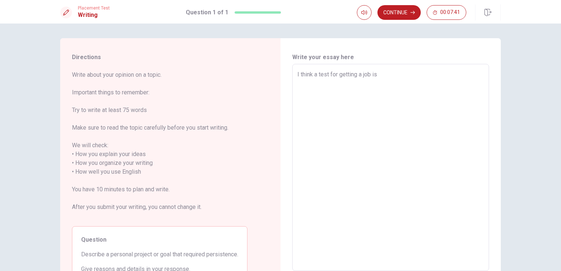
type textarea "I think a test for getting a job is"
type textarea "x"
type textarea "I think a test for getting a job is m"
type textarea "x"
type textarea "I think a test for getting a job is mo"
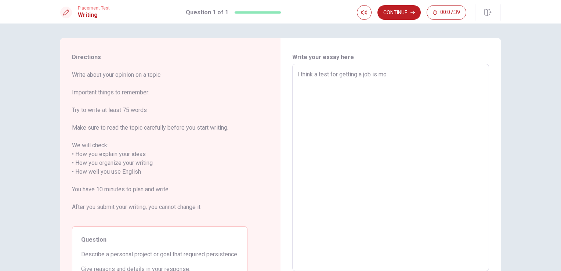
type textarea "x"
type textarea "I think a test for getting a job is mos"
type textarea "x"
type textarea "I think a test for getting a job is most"
type textarea "x"
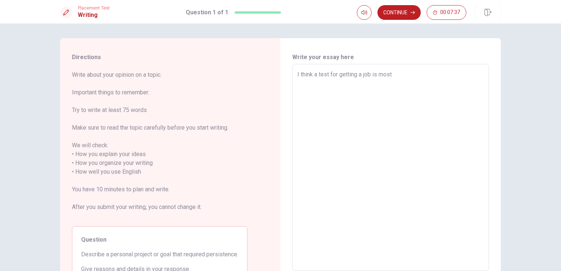
type textarea "I think a test for getting a job is most"
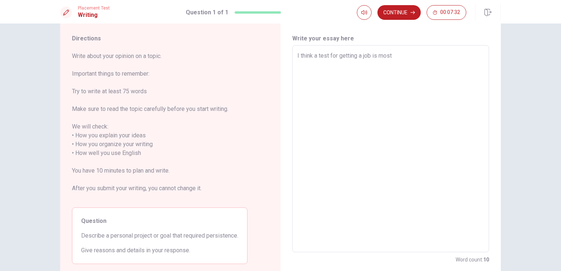
scroll to position [37, 0]
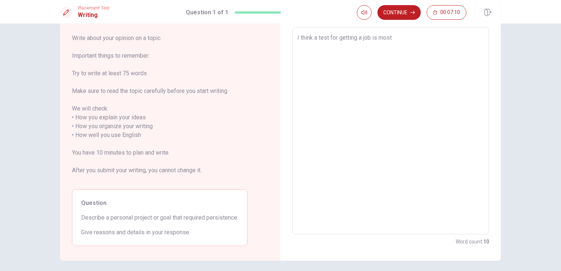
type textarea "x"
type textarea "I think a test for getting a job is most n"
type textarea "x"
type textarea "I think a test for getting a job is most ne"
type textarea "x"
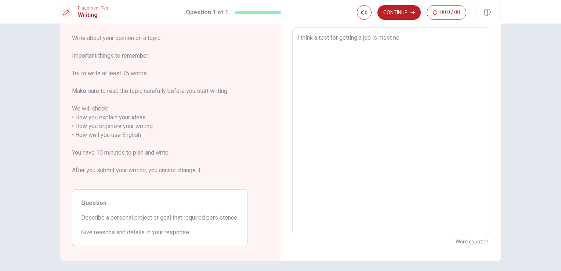
type textarea "I think a test for getting a job is most nec"
type textarea "x"
type textarea "I think a test for getting a job is most nece"
type textarea "x"
type textarea "I think a test for getting a job is most neces"
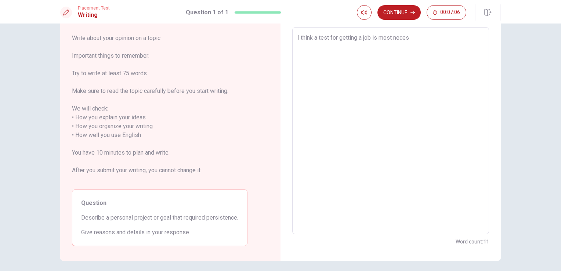
type textarea "x"
type textarea "I think a test for getting a job is most necess"
type textarea "x"
type textarea "I think a test for getting a job is most necessa"
type textarea "x"
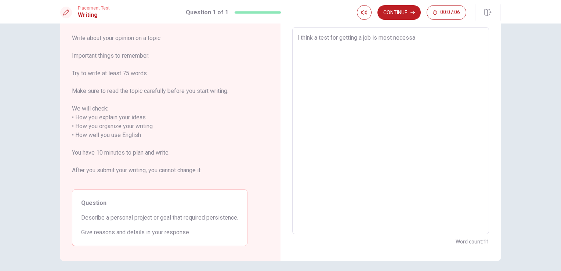
type textarea "I think a test for getting a job is most necessar"
type textarea "x"
type textarea "I think a test for getting a job is most necessary"
type textarea "x"
type textarea "I think a test for getting a job is most necessary"
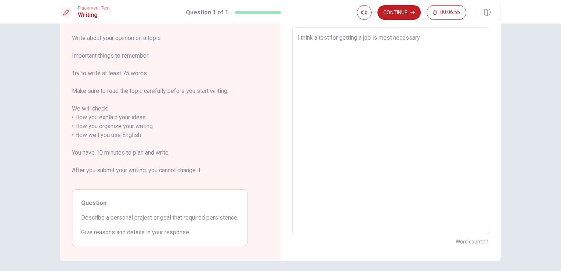
type textarea "x"
type textarea "I think a test for getting a job is most necessary p"
type textarea "x"
type textarea "I think a test for getting a job is most necessary pe"
type textarea "x"
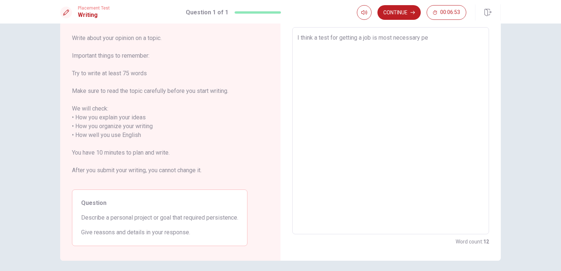
type textarea "I think a test for getting a job is most necessary per"
type textarea "x"
type textarea "I think a test for getting a job is most necessary pers"
type textarea "x"
type textarea "I think a test for getting a job is most necessary persi"
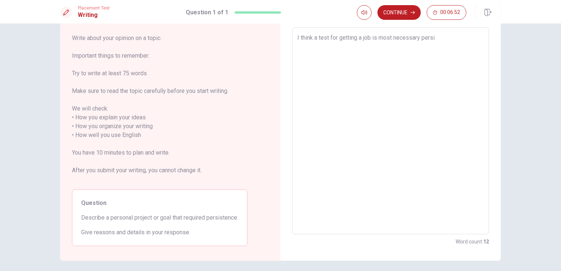
type textarea "x"
type textarea "I think a test for getting a job is most necessary persis"
type textarea "x"
type textarea "I think a test for getting a job is most necessary persist"
type textarea "x"
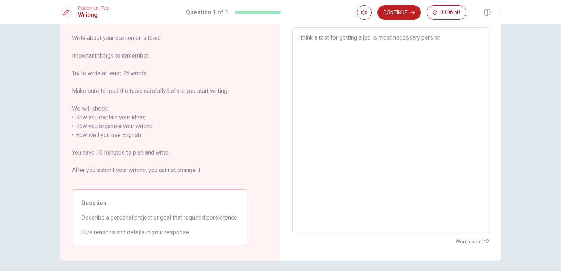
type textarea "I think a test for getting a job is most necessary persiste"
type textarea "x"
type textarea "I think a test for getting a job is most necessary persisten"
type textarea "x"
type textarea "I think a test for getting a job is most necessary persistenx"
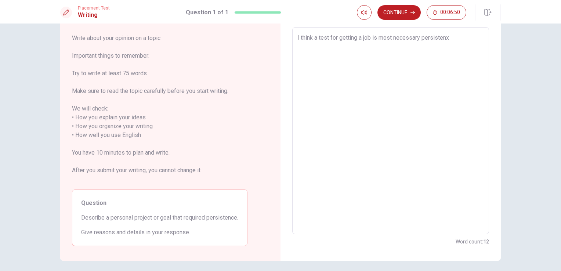
type textarea "x"
type textarea "I think a test for getting a job is most necessary persisten"
type textarea "x"
type textarea "I think a test for getting a job is most necessary persistenc"
type textarea "x"
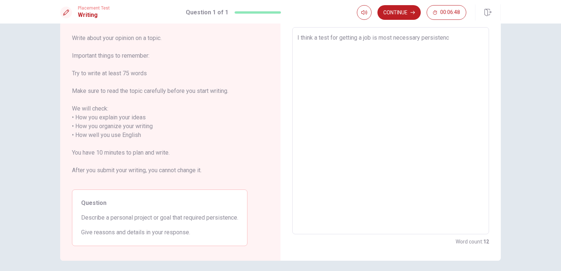
type textarea "I think a test for getting a job is most necessary persistence"
type textarea "x"
type textarea "I think a test for getting a job is most necessary persistence."
type textarea "x"
type textarea "I think a test for getting a job is most necessary persistence."
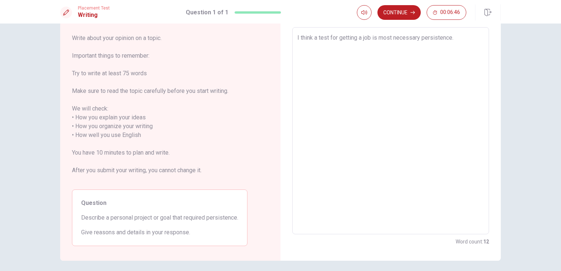
type textarea "x"
type textarea "I think a test for getting a job is most necessary persistence. B"
type textarea "x"
type textarea "I think a test for getting a job is most necessary persistence. Be"
type textarea "x"
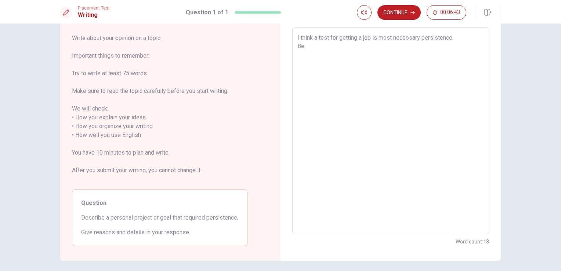
type textarea "I think a test for getting a job is most necessary persistence. Bec"
type textarea "x"
type textarea "I think a test for getting a job is most necessary persistence. [GEOGRAPHIC_DAT…"
type textarea "x"
type textarea "I think a test for getting a job is most necessary persistence. [GEOGRAPHIC_DAT…"
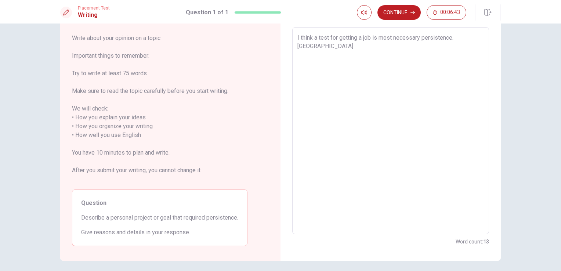
type textarea "x"
type textarea "I think a test for getting a job is most necessary persistence. Becaus"
type textarea "x"
type textarea "I think a test for getting a job is most necessary persistence. Because"
type textarea "x"
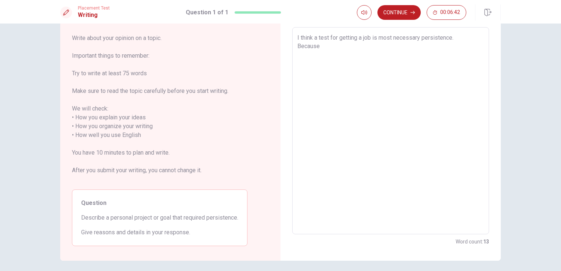
type textarea "I think a test for getting a job is most necessary persistence. Because"
type textarea "x"
type textarea "I think a test for getting a job is most necessary persistence. Because t"
type textarea "x"
type textarea "I think a test for getting a job is most necessary persistence. Because th"
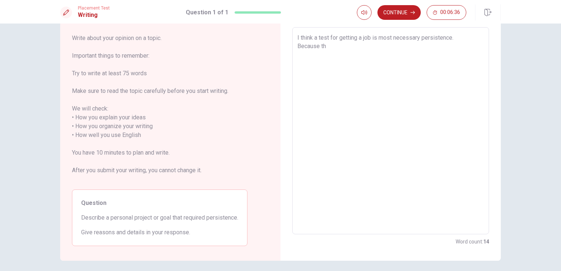
type textarea "x"
type textarea "I think a test for getting a job is most necessary persistence. Because the"
type textarea "x"
type textarea "I think a test for getting a job is most necessary persistence. Because ther"
type textarea "x"
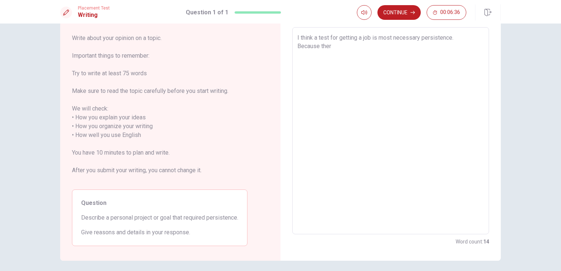
type textarea "I think a test for getting a job is most necessary persistence. Because there"
type textarea "x"
type textarea "I think a test for getting a job is most necessary persistence. Because there"
type textarea "x"
type textarea "I think a test for getting a job is most necessary persistence. Because there a"
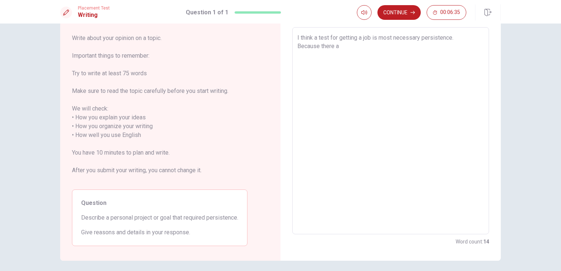
type textarea "x"
type textarea "I think a test for getting a job is most necessary persistence. Because there ar"
type textarea "x"
type textarea "I think a test for getting a job is most necessary persistence. Because there a…"
type textarea "x"
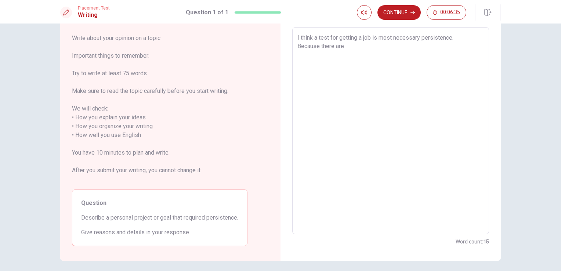
type textarea "I think a test for getting a job is most necessary persistence. Because there a…"
type textarea "x"
type textarea "I think a test for getting a job is most necessary persistence. Because there a…"
type textarea "x"
type textarea "I think a test for getting a job is most necessary persistence. Because there a…"
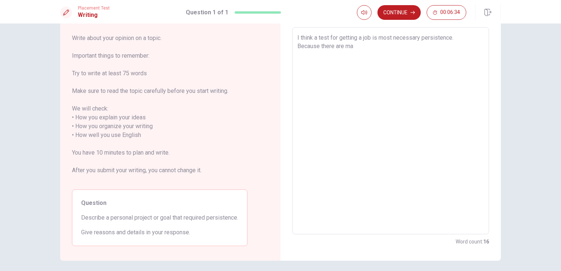
type textarea "x"
type textarea "I think a test for getting a job is most necessary persistence. Because there a…"
type textarea "x"
type textarea "I think a test for getting a job is most necessary persistence. Because there a…"
type textarea "x"
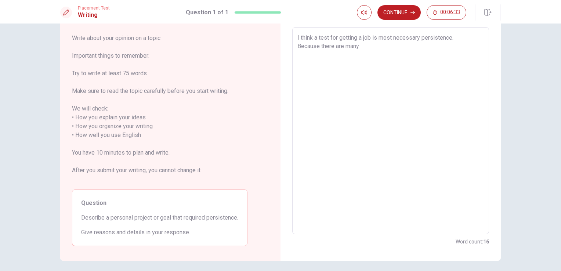
type textarea "I think a test for getting a job is most necessary persistence. Because there a…"
type textarea "x"
type textarea "I think a test for getting a job is most necessary persistence. Because there a…"
type textarea "x"
type textarea "I think a test for getting a job is most necessary persistence. Because there a…"
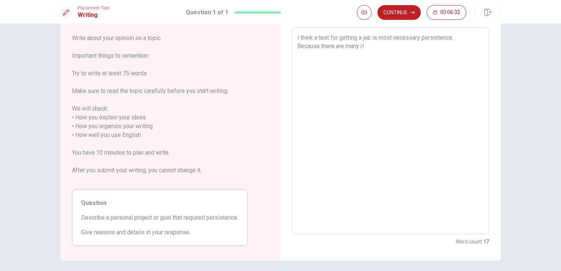
type textarea "x"
click at [350, 53] on textarea "I think a test for getting a job is most necessary persistence. Because there a…" at bounding box center [391, 130] width 187 height 195
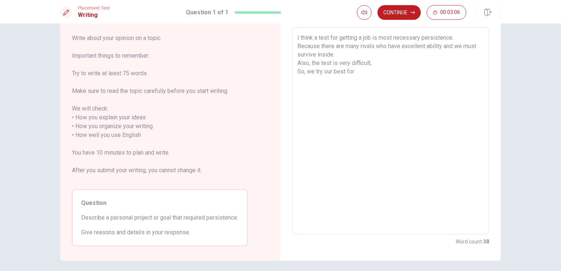
click at [310, 65] on textarea "I think a test for getting a job is most necessary persistence. Because there a…" at bounding box center [391, 130] width 187 height 195
click at [390, 62] on textarea "I think a test for getting a job is most necessary persistence. Because there a…" at bounding box center [391, 130] width 187 height 195
click at [385, 76] on textarea "I think a test for getting a job is most necessary persistence. Because there a…" at bounding box center [391, 130] width 187 height 195
click at [304, 71] on textarea "I think a test for getting a job is most necessary persistence. Because there a…" at bounding box center [391, 130] width 187 height 195
click at [306, 75] on textarea "I think a test for getting a job is most necessary persistence. Because there a…" at bounding box center [391, 130] width 187 height 195
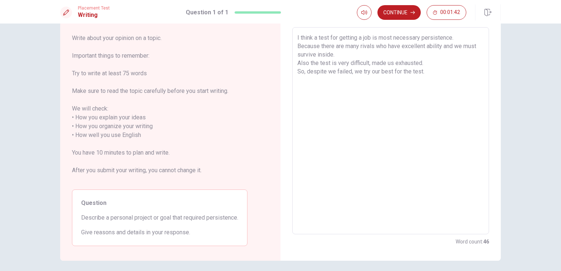
click at [306, 74] on textarea "I think a test for getting a job is most necessary persistence. Because there a…" at bounding box center [391, 130] width 187 height 195
click at [299, 73] on textarea "I think a test for getting a job is most necessary persistence. Because there a…" at bounding box center [391, 130] width 187 height 195
click at [345, 74] on textarea "I think a test for getting a job is most necessary persistence. Because there a…" at bounding box center [391, 130] width 187 height 195
click at [417, 73] on textarea "I think a test for getting a job is most necessary persistence. Because there a…" at bounding box center [391, 130] width 187 height 195
click at [351, 72] on textarea "I think a test for getting a job is most necessary persistence. Because there a…" at bounding box center [391, 130] width 187 height 195
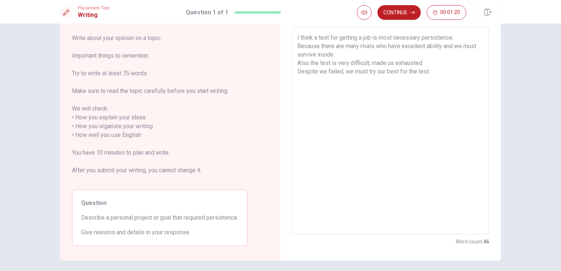
click at [435, 75] on textarea "I think a test for getting a job is most necessary persistence. Because there a…" at bounding box center [391, 130] width 187 height 195
click at [442, 81] on textarea "I think a test for getting a job is most necessary persistence. Because there a…" at bounding box center [391, 130] width 187 height 195
click at [435, 73] on textarea "I think a test for getting a job is most necessary persistence. Because there a…" at bounding box center [391, 130] width 187 height 195
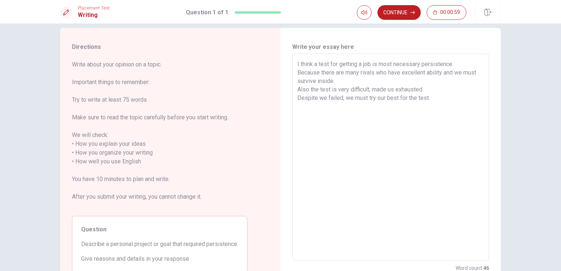
scroll to position [0, 0]
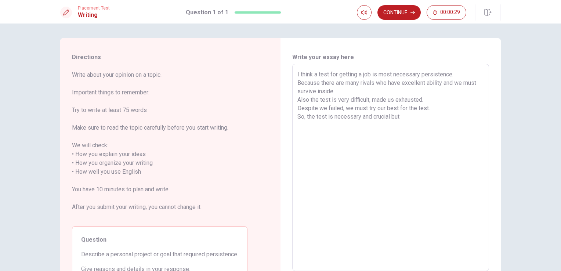
click at [331, 120] on textarea "I think a test for getting a job is most necessary persistence. Because there a…" at bounding box center [391, 167] width 187 height 195
click at [439, 117] on textarea "I think a test for getting a job is most necessary persistence. Because there a…" at bounding box center [391, 167] width 187 height 195
drag, startPoint x: 393, startPoint y: 77, endPoint x: 453, endPoint y: 76, distance: 59.9
click at [453, 76] on textarea "I think a test for getting a job is most necessary persistence. Because there a…" at bounding box center [391, 167] width 187 height 195
click at [453, 121] on textarea "I think a test for getting a job is most necessary persistence. Because there a…" at bounding box center [391, 167] width 187 height 195
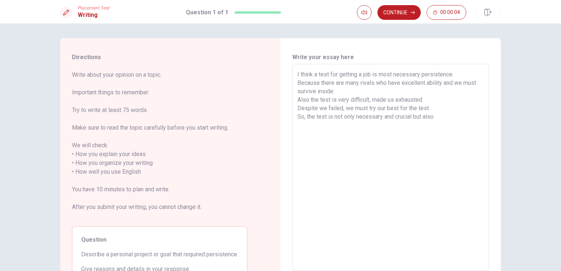
click at [452, 121] on textarea "I think a test for getting a job is most necessary persistence. Because there a…" at bounding box center [391, 167] width 187 height 195
click at [447, 115] on textarea "I think a test for getting a job is most necessary persistence. Because there a…" at bounding box center [391, 167] width 187 height 195
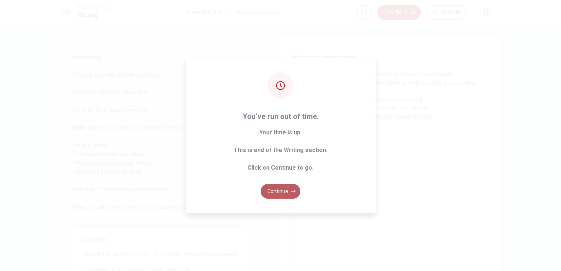
click at [287, 189] on button "Continue" at bounding box center [281, 191] width 40 height 15
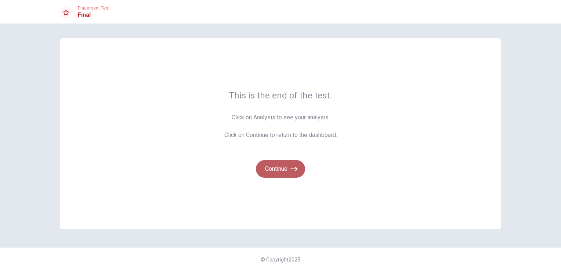
click at [267, 164] on button "Continue" at bounding box center [280, 169] width 49 height 18
